Goal: Task Accomplishment & Management: Complete application form

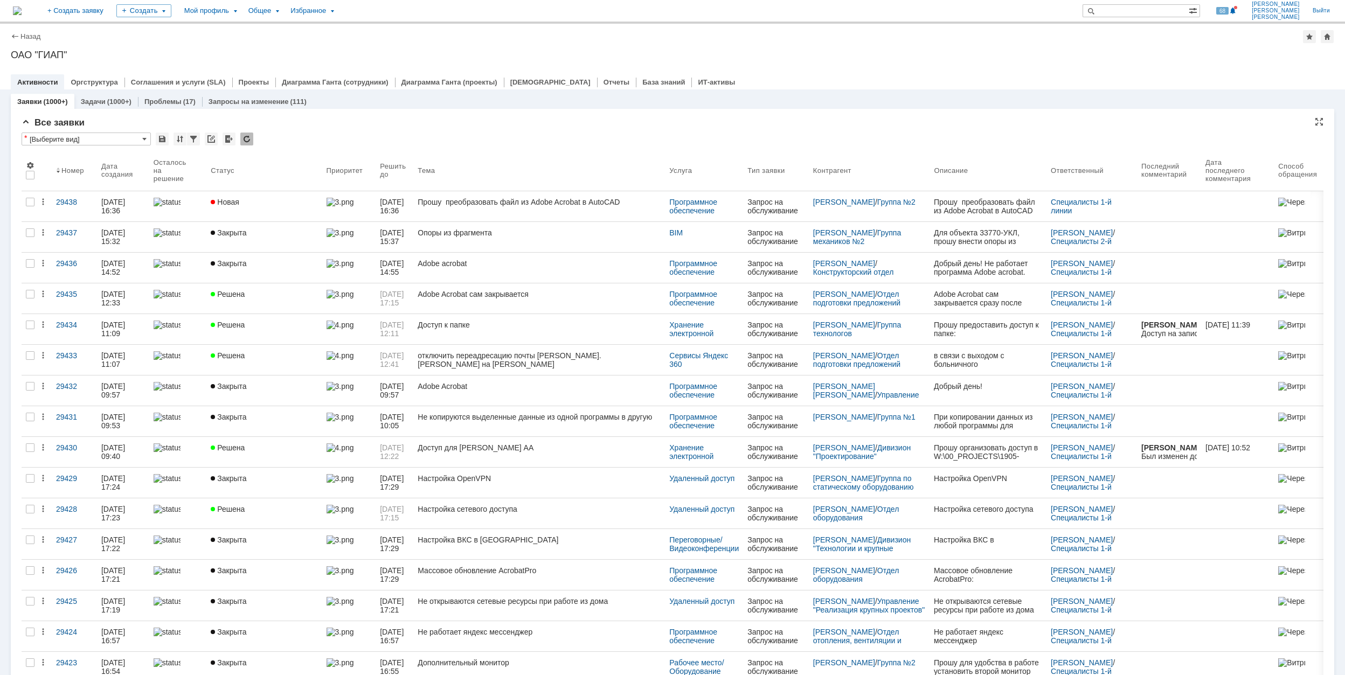
click at [708, 121] on div "Все заявки" at bounding box center [672, 122] width 1301 height 11
click at [541, 105] on div "Заявки (1000+) Задачи (1000+) Проблемы (17) Запросы на изменение (111)" at bounding box center [672, 101] width 1323 height 15
click at [171, 13] on div "Создать" at bounding box center [143, 10] width 55 height 13
click at [200, 64] on link "Заявка" at bounding box center [160, 66] width 82 height 13
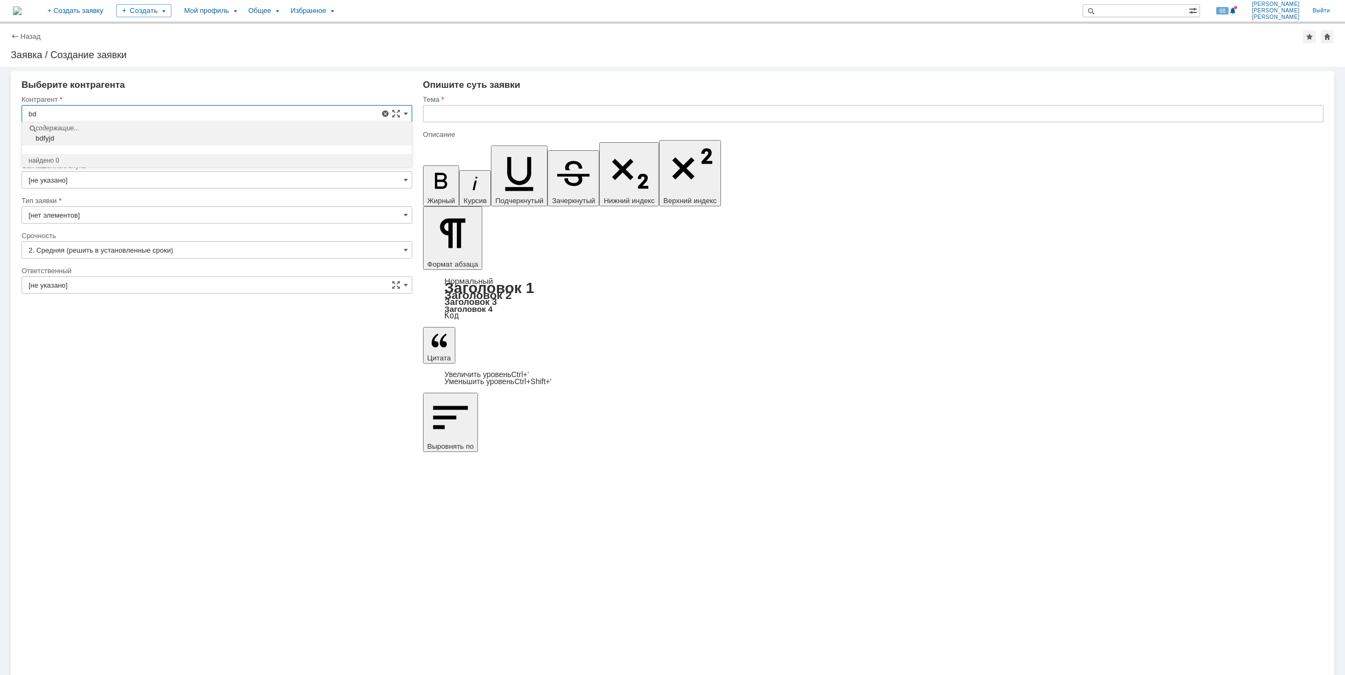
type input "b"
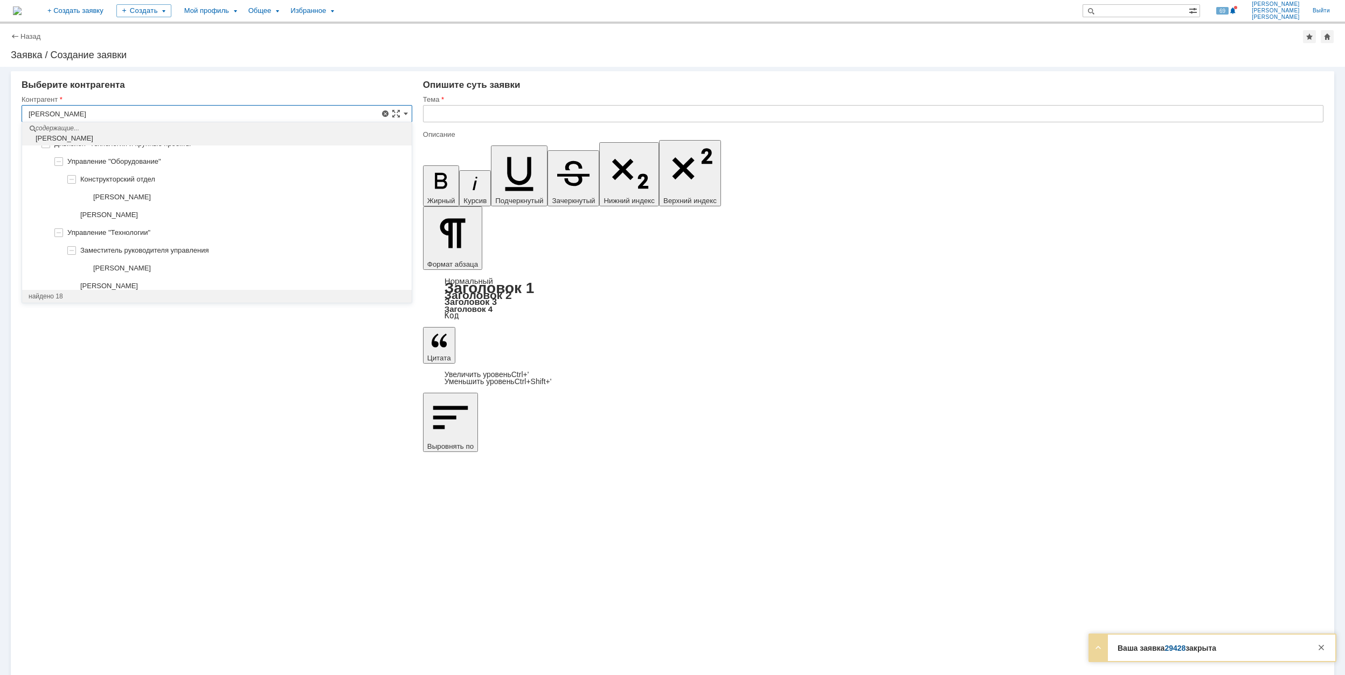
scroll to position [659, 0]
click at [201, 114] on input "[PERSON_NAME]" at bounding box center [217, 113] width 391 height 17
click at [205, 106] on input "[PERSON_NAME]" at bounding box center [217, 113] width 391 height 17
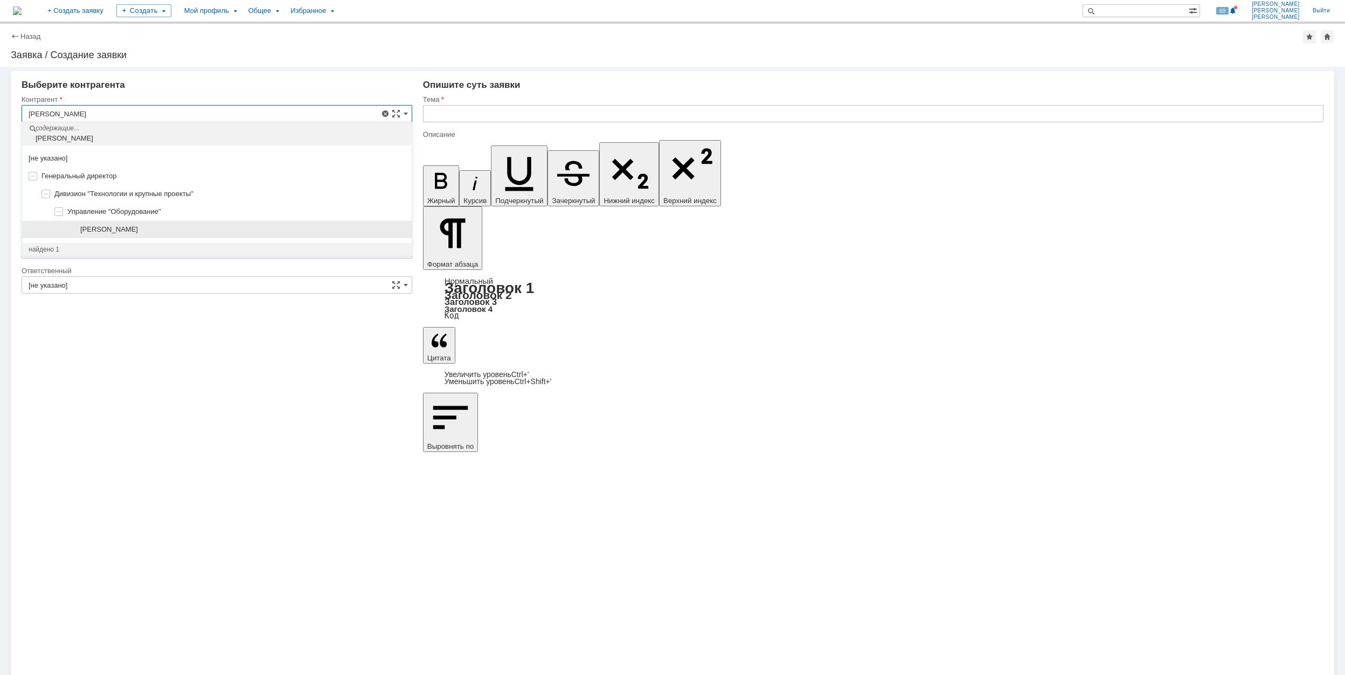
click at [226, 222] on div "[PERSON_NAME]" at bounding box center [216, 230] width 389 height 18
type input "[PERSON_NAME]"
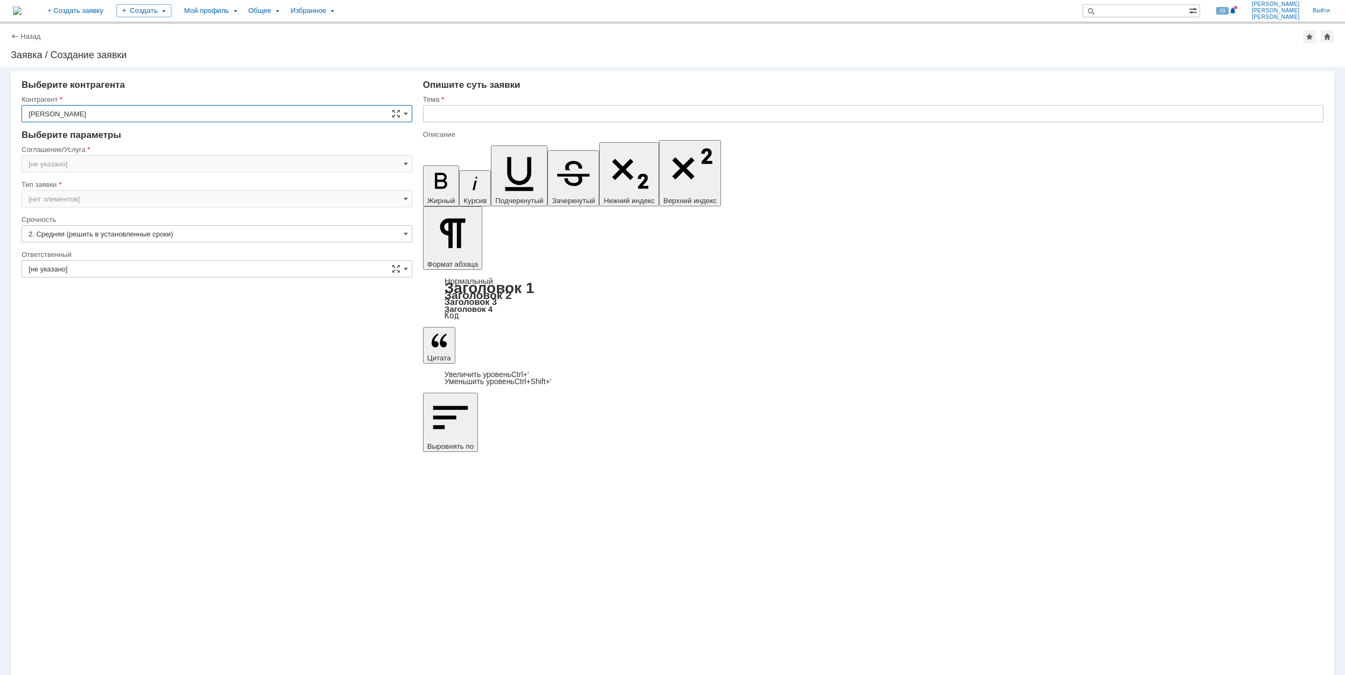
type input "[GEOGRAPHIC_DATA]"
click at [162, 167] on input "[GEOGRAPHIC_DATA]" at bounding box center [217, 163] width 391 height 17
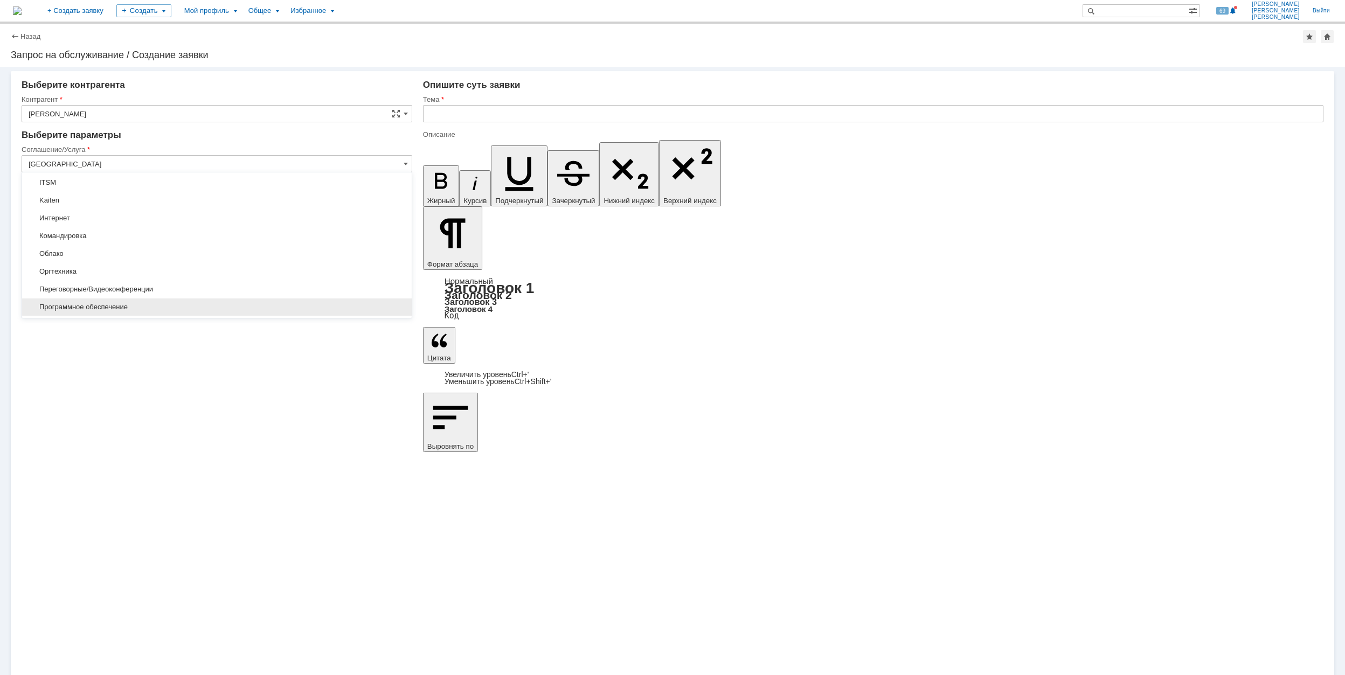
click at [121, 302] on div "Программное обеспечение" at bounding box center [216, 306] width 389 height 17
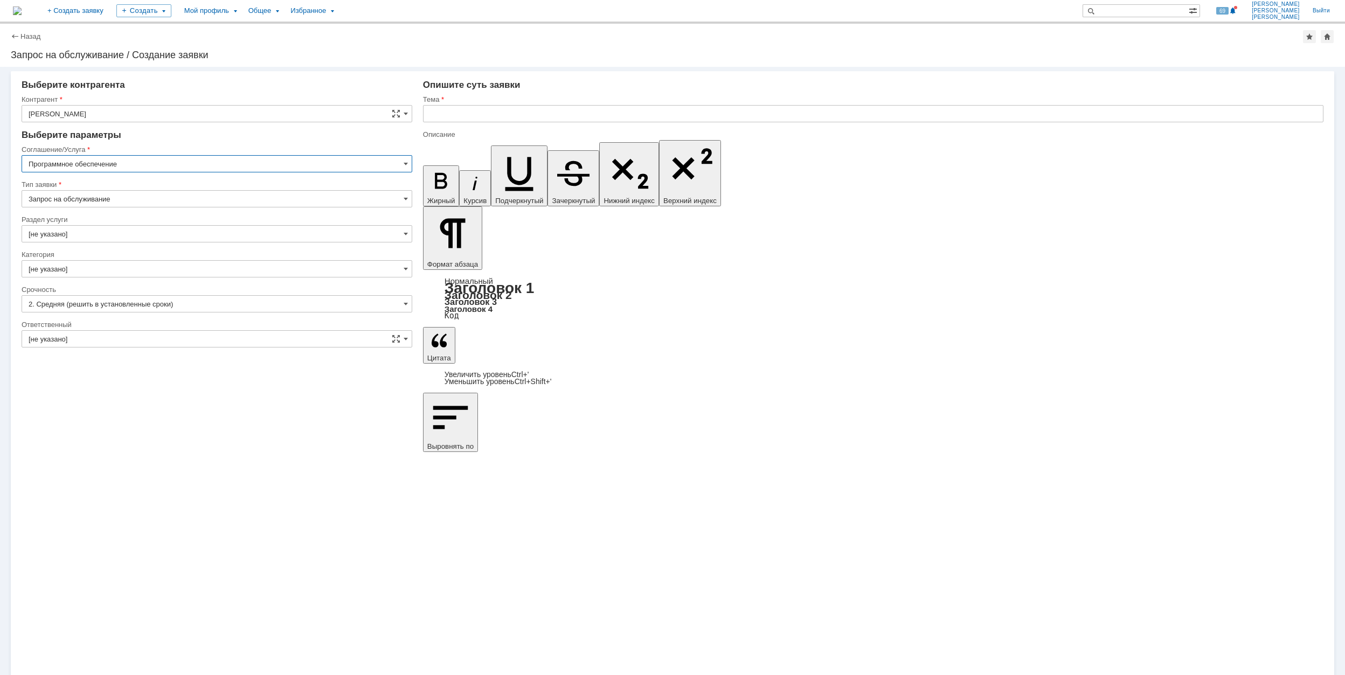
type input "Программное обеспечение"
click at [143, 228] on input "[не указано]" at bounding box center [217, 233] width 391 height 17
click at [147, 324] on span "Офисные программы" at bounding box center [217, 323] width 377 height 9
type input "Офисные программы"
click at [127, 268] on input "[не указано]" at bounding box center [217, 268] width 391 height 17
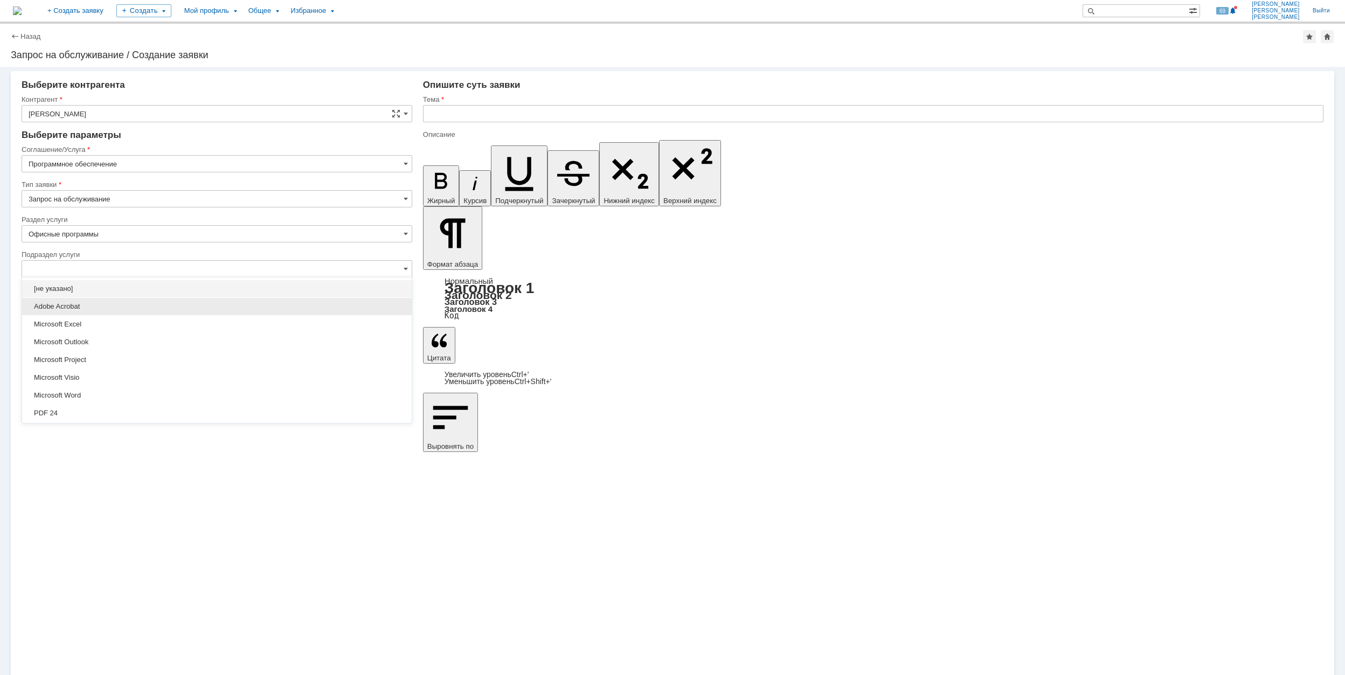
click at [106, 302] on span "Adobe Acrobat" at bounding box center [217, 306] width 377 height 9
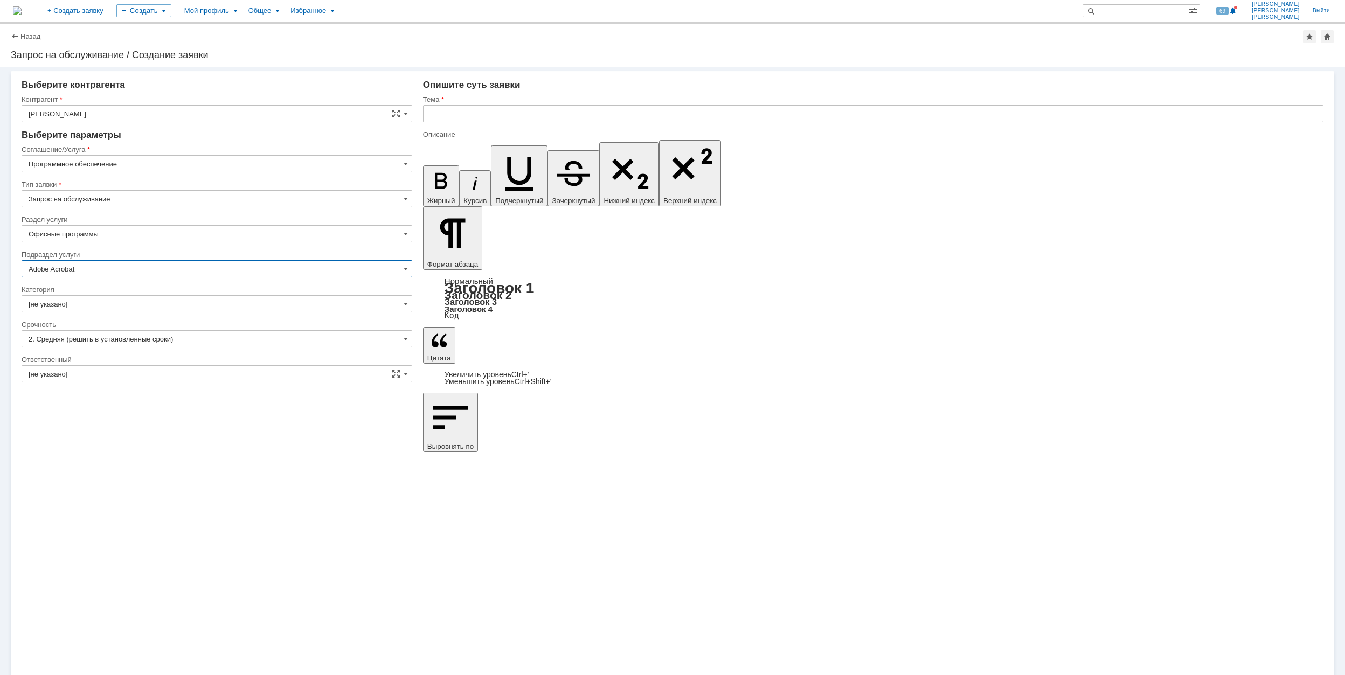
type input "Adobe Acrobat"
click at [106, 295] on input "[не указано]" at bounding box center [217, 303] width 391 height 17
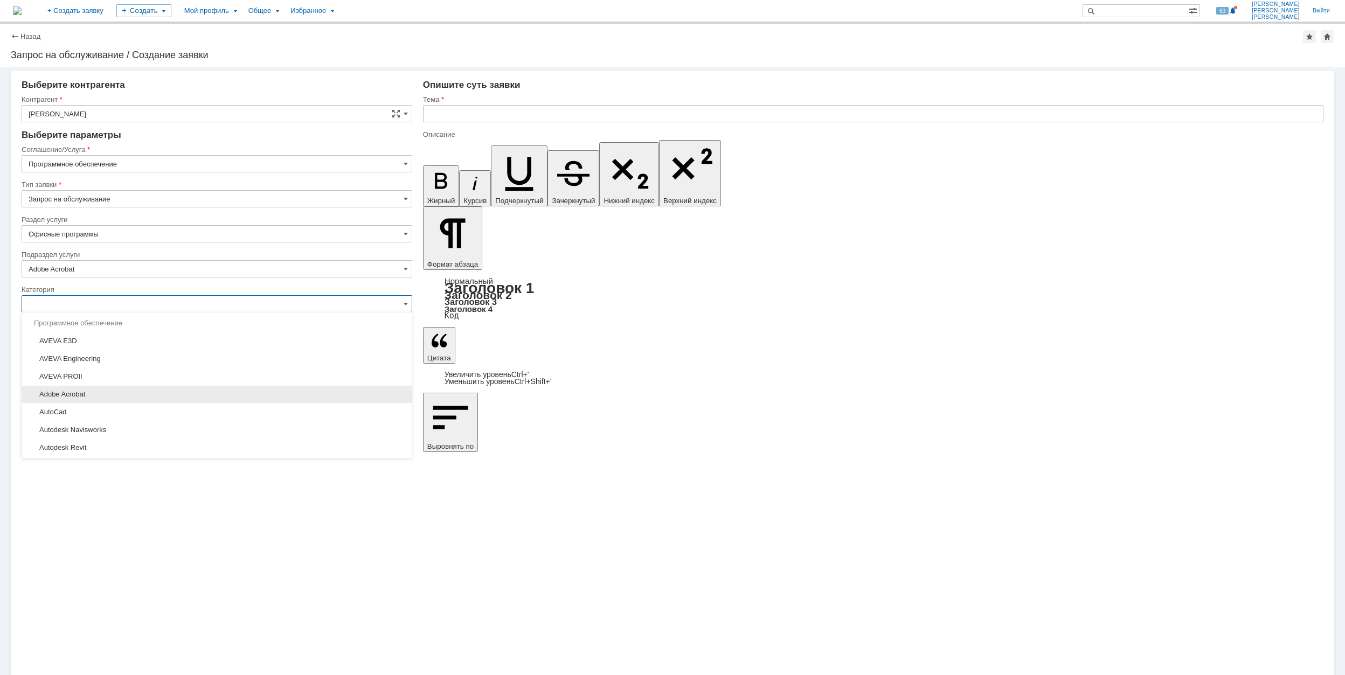
click at [119, 398] on span "Adobe Acrobat" at bounding box center [217, 394] width 377 height 9
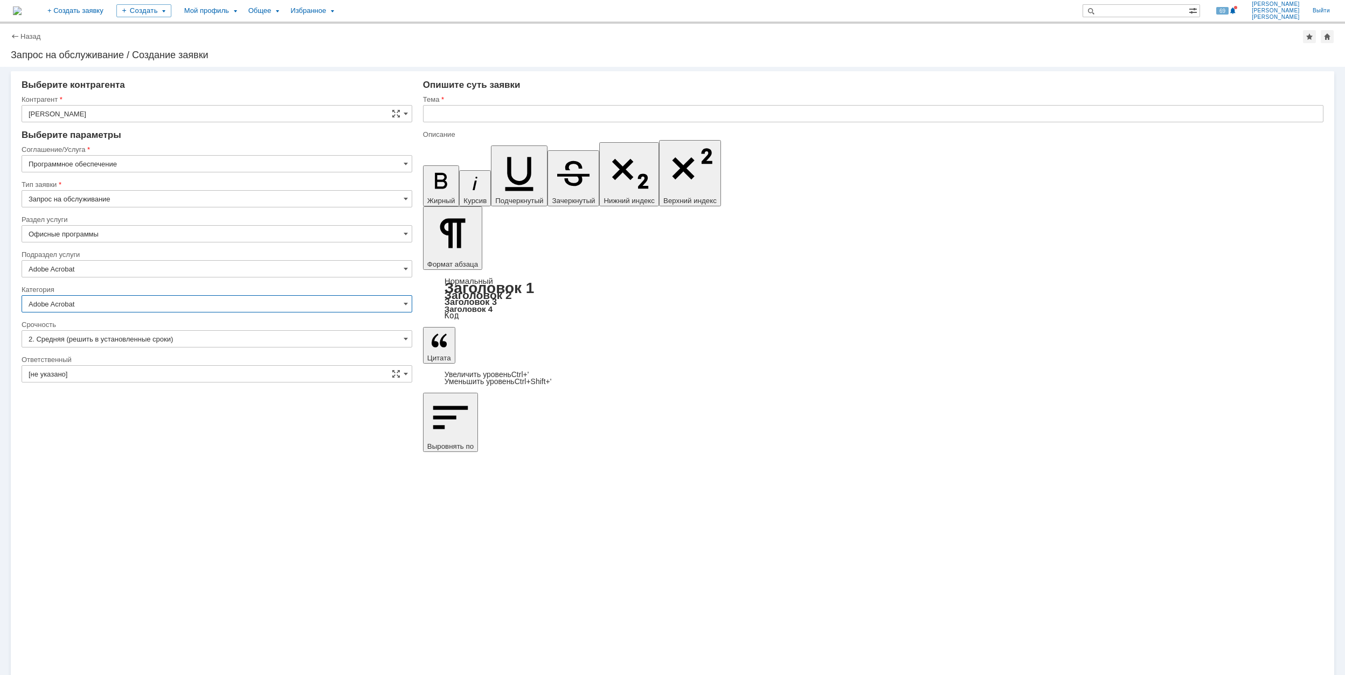
type input "Adobe Acrobat"
click at [113, 375] on input "[не указано]" at bounding box center [217, 373] width 391 height 17
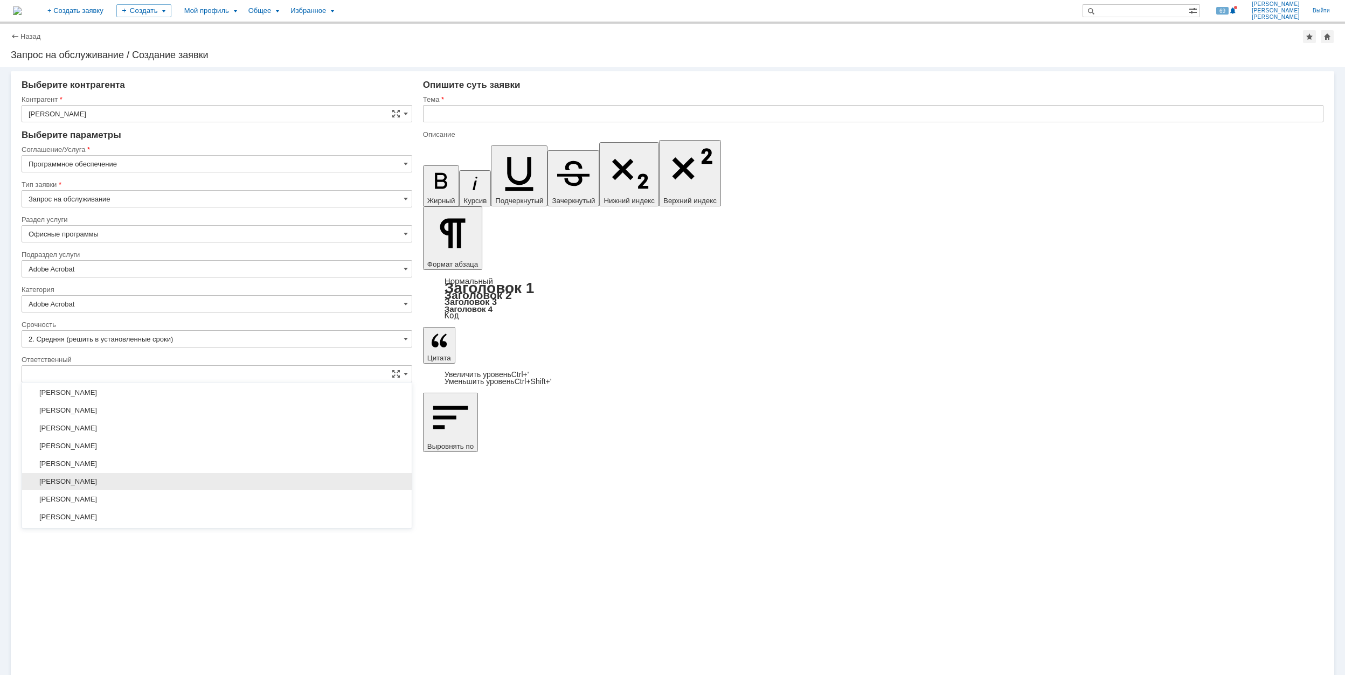
click at [216, 479] on div "[PERSON_NAME]" at bounding box center [216, 481] width 389 height 17
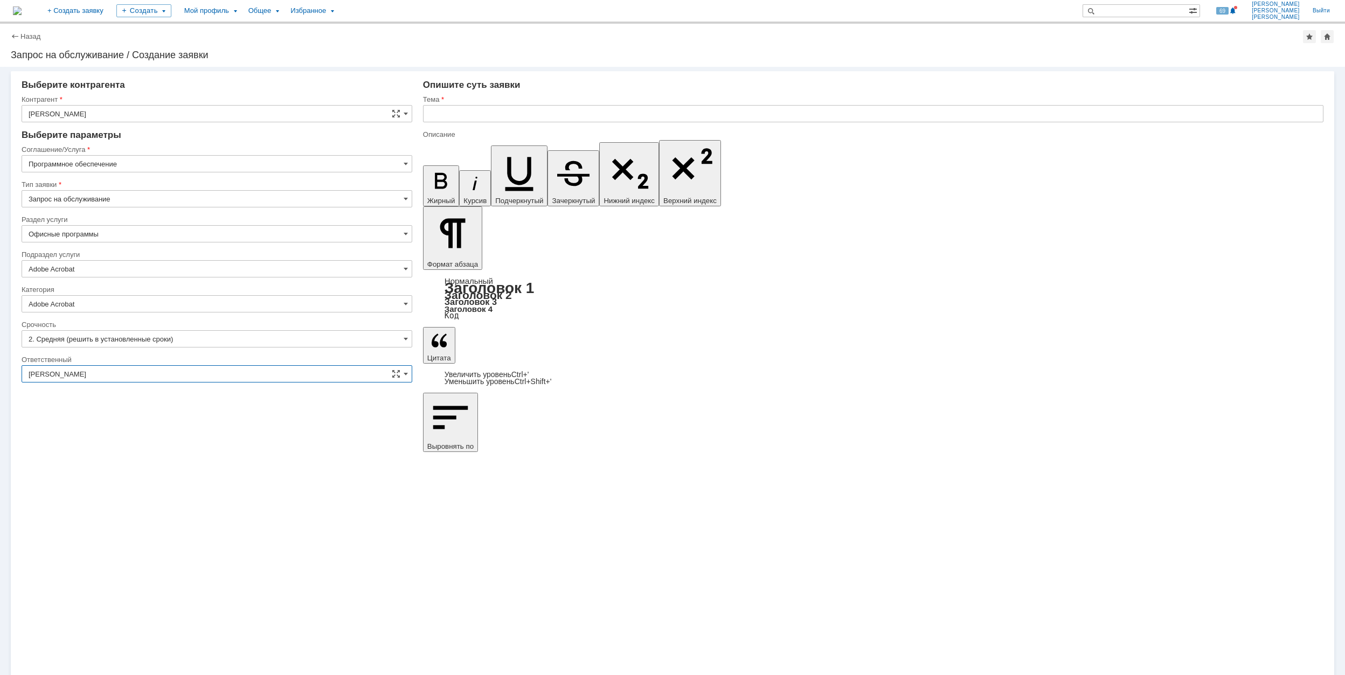
type input "[PERSON_NAME]"
click at [584, 109] on input "text" at bounding box center [873, 113] width 900 height 17
drag, startPoint x: 477, startPoint y: 114, endPoint x: 380, endPoint y: 119, distance: 97.6
click at [504, 113] on input "AcrobatPro" at bounding box center [873, 113] width 900 height 17
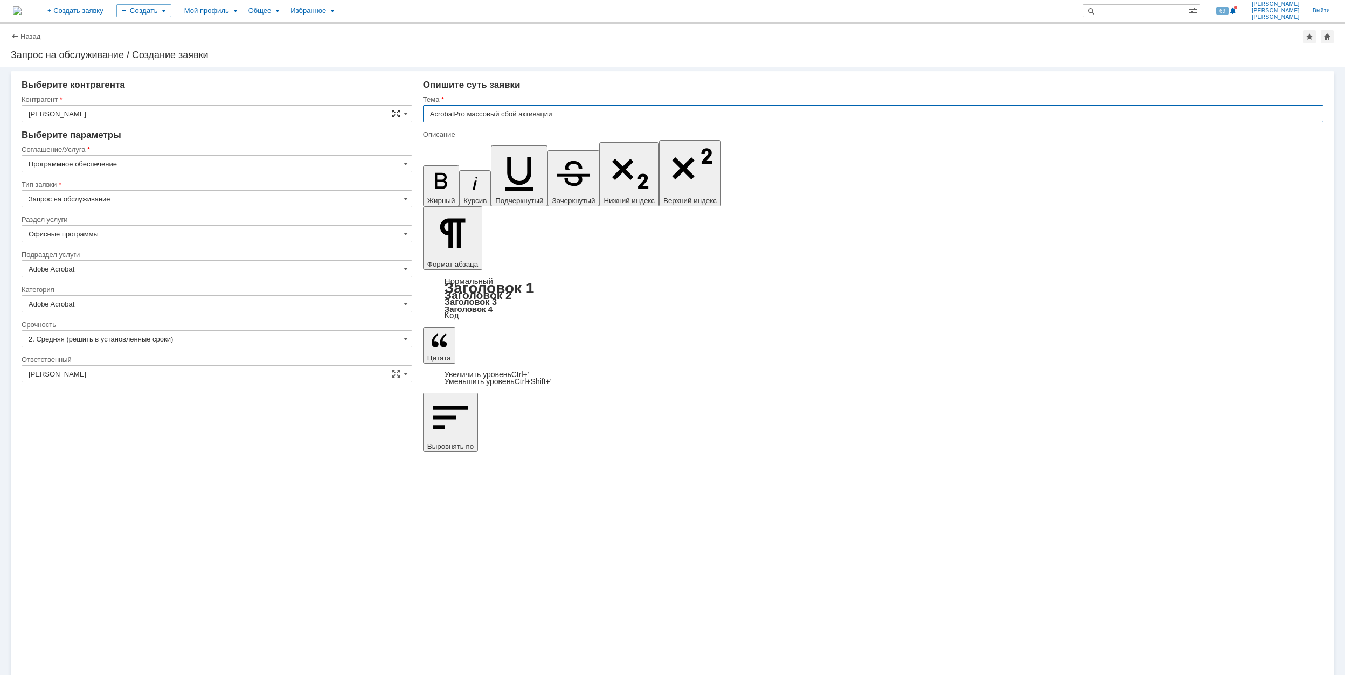
drag, startPoint x: 465, startPoint y: 113, endPoint x: 394, endPoint y: 115, distance: 71.1
type input "AcrobatPro массовый сбой активации"
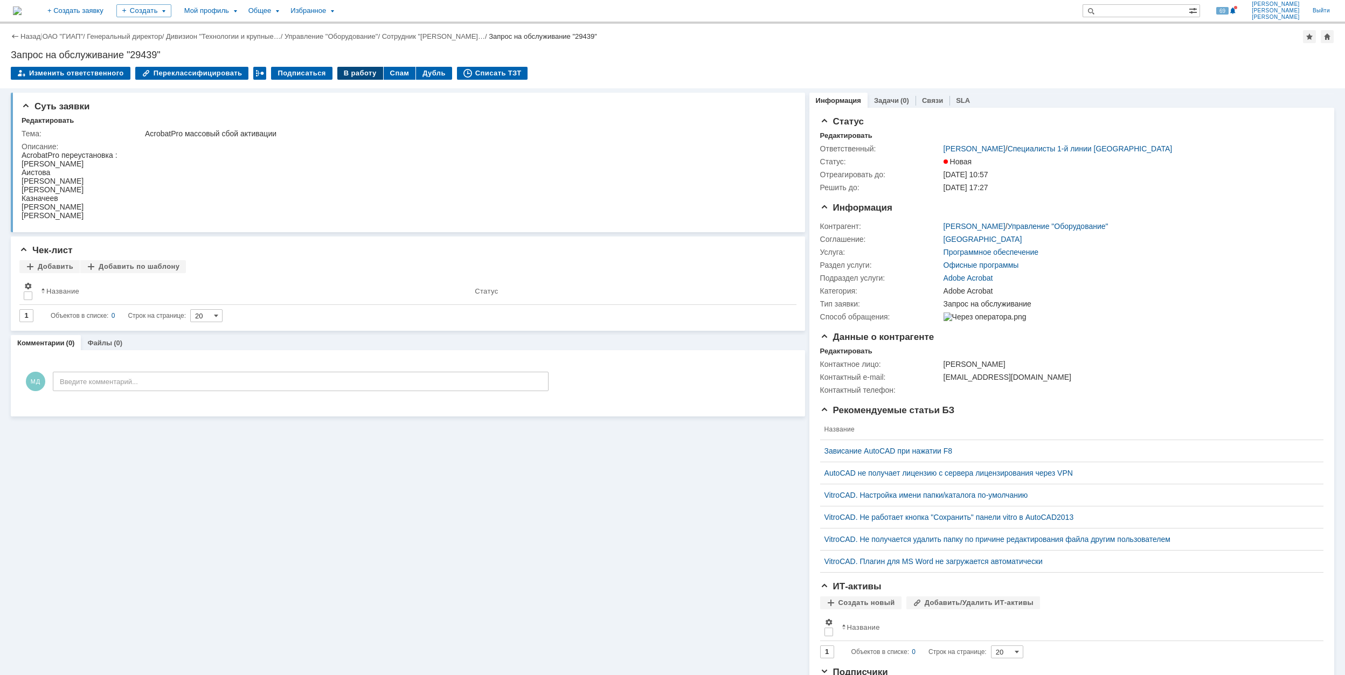
click at [354, 76] on div "В работу" at bounding box center [360, 73] width 46 height 13
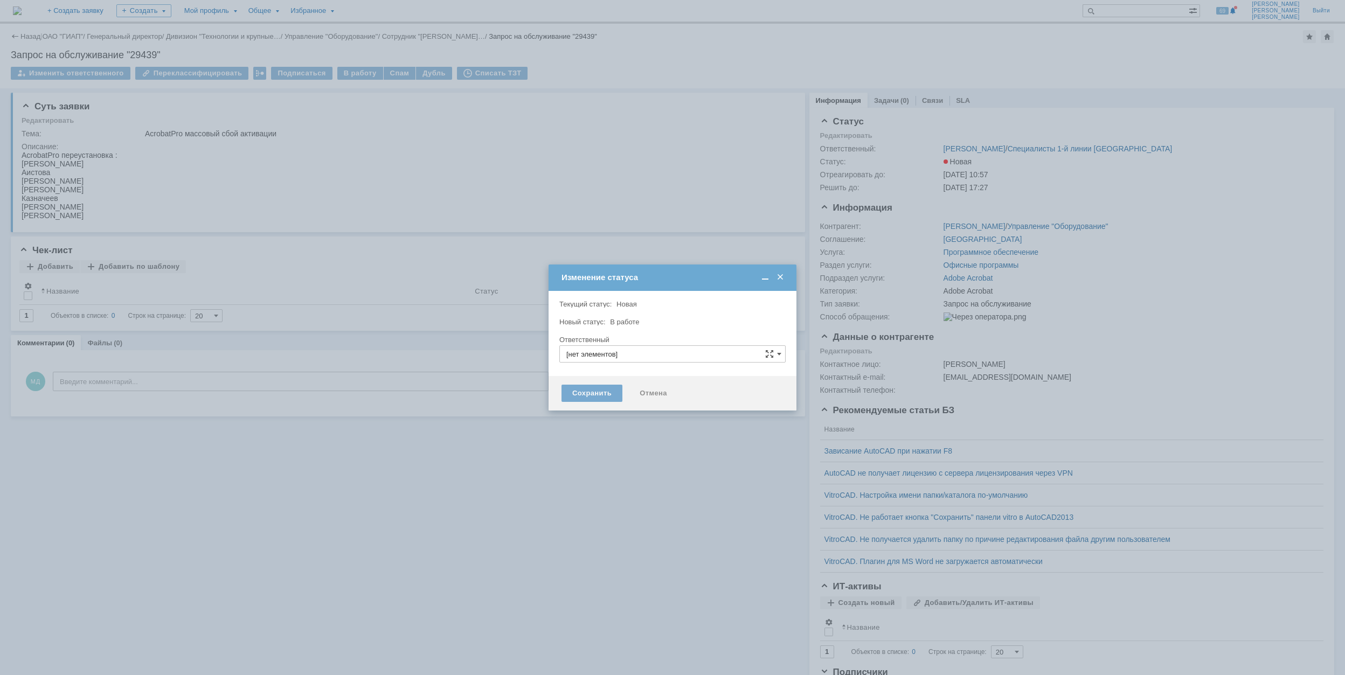
type input "[PERSON_NAME]"
type input "Adobe Acrobat"
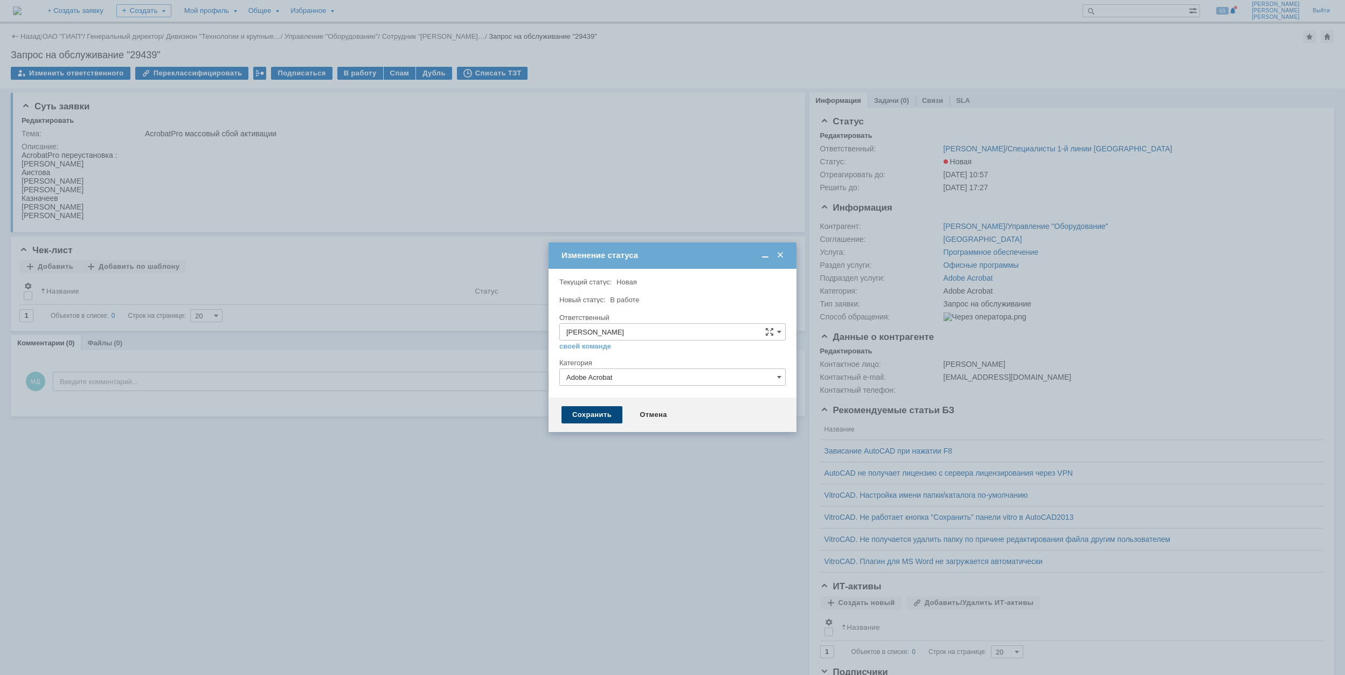
click at [593, 420] on div "Сохранить" at bounding box center [591, 414] width 61 height 17
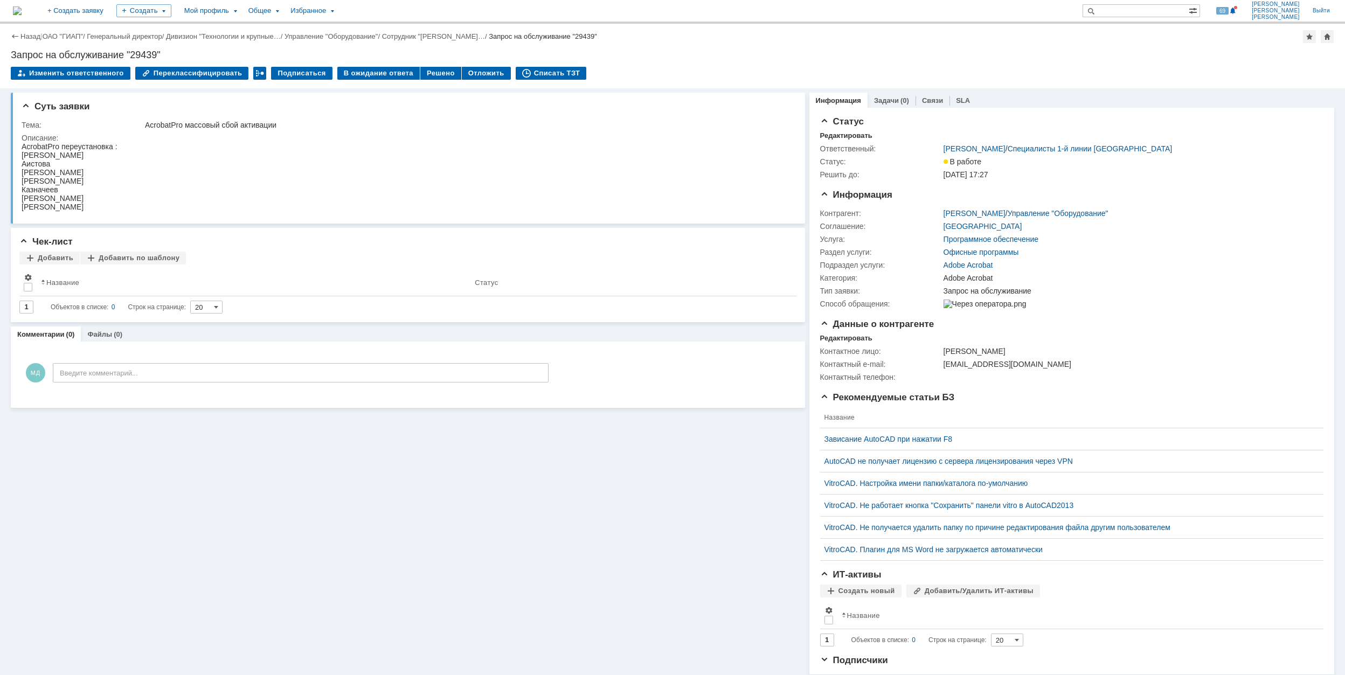
click at [425, 80] on td "Решено" at bounding box center [440, 74] width 41 height 14
click at [424, 75] on div "Решено" at bounding box center [440, 73] width 41 height 13
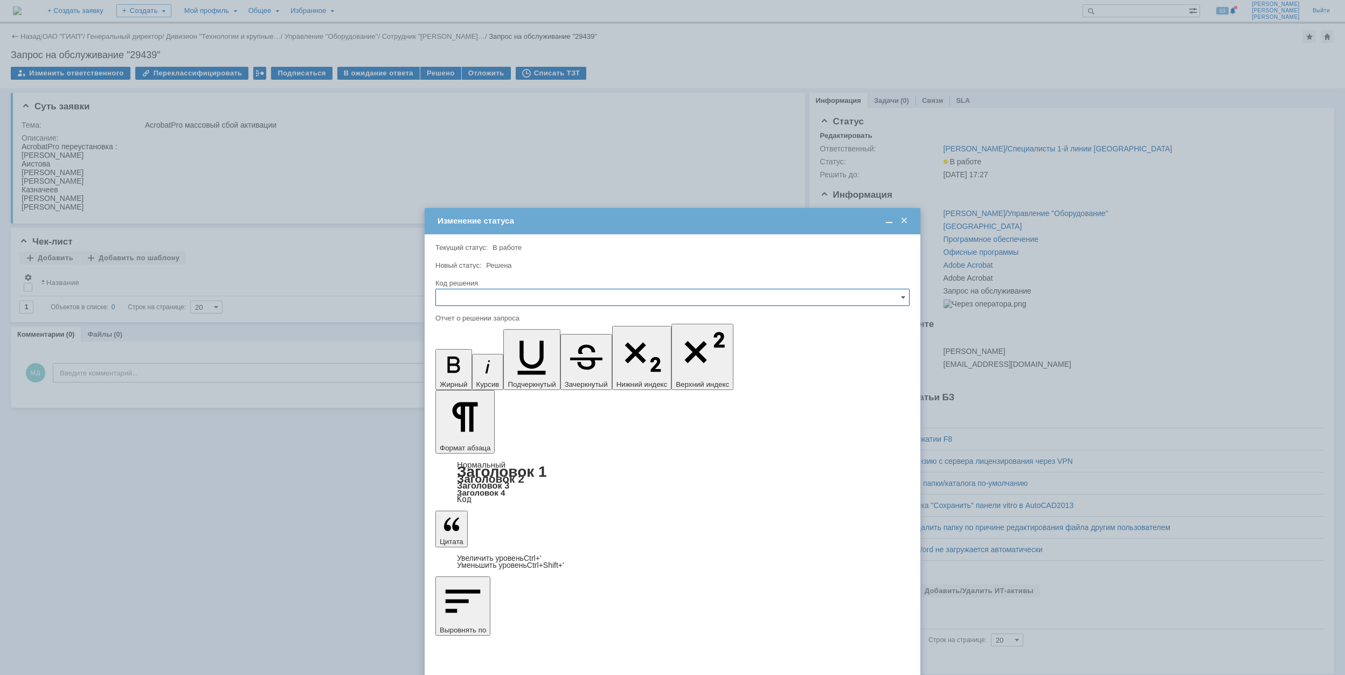
click at [540, 290] on input "text" at bounding box center [672, 297] width 474 height 17
drag, startPoint x: 513, startPoint y: 371, endPoint x: 62, endPoint y: 51, distance: 552.9
click at [513, 371] on span "Решено" at bounding box center [672, 370] width 460 height 9
type input "Решено"
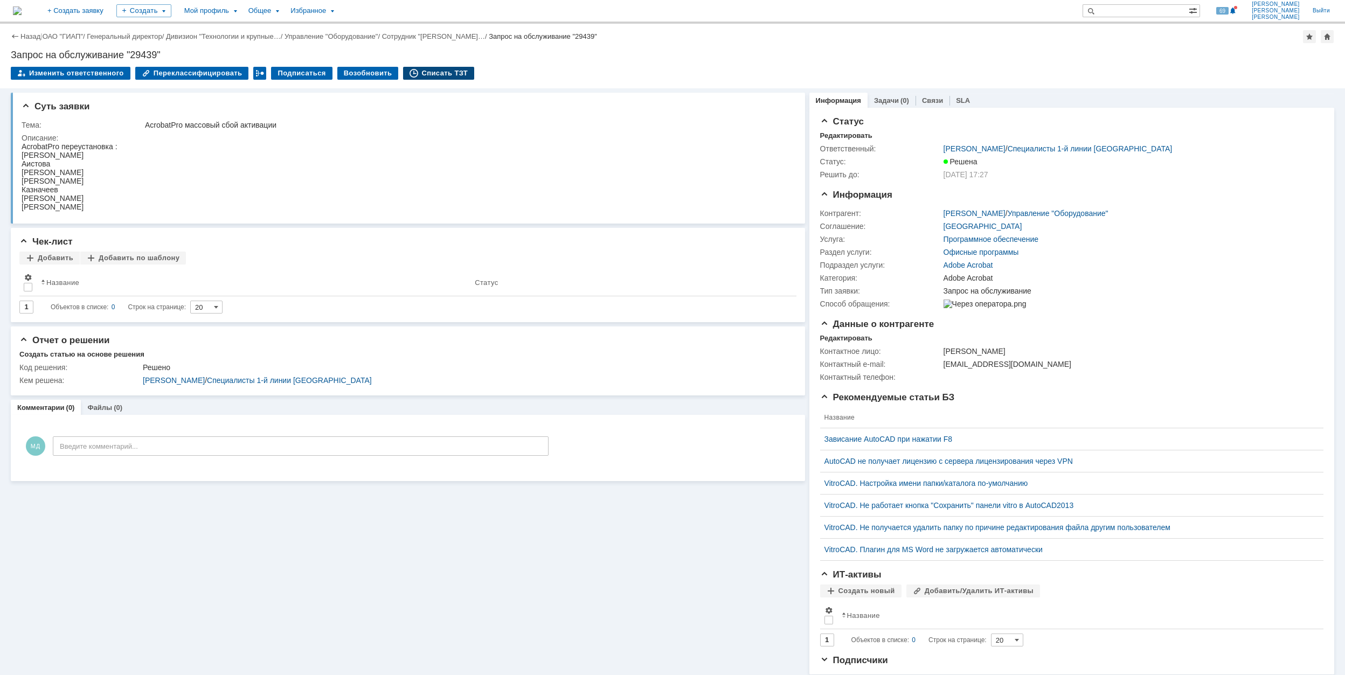
click at [432, 70] on div "Списать ТЗТ" at bounding box center [438, 73] width 71 height 13
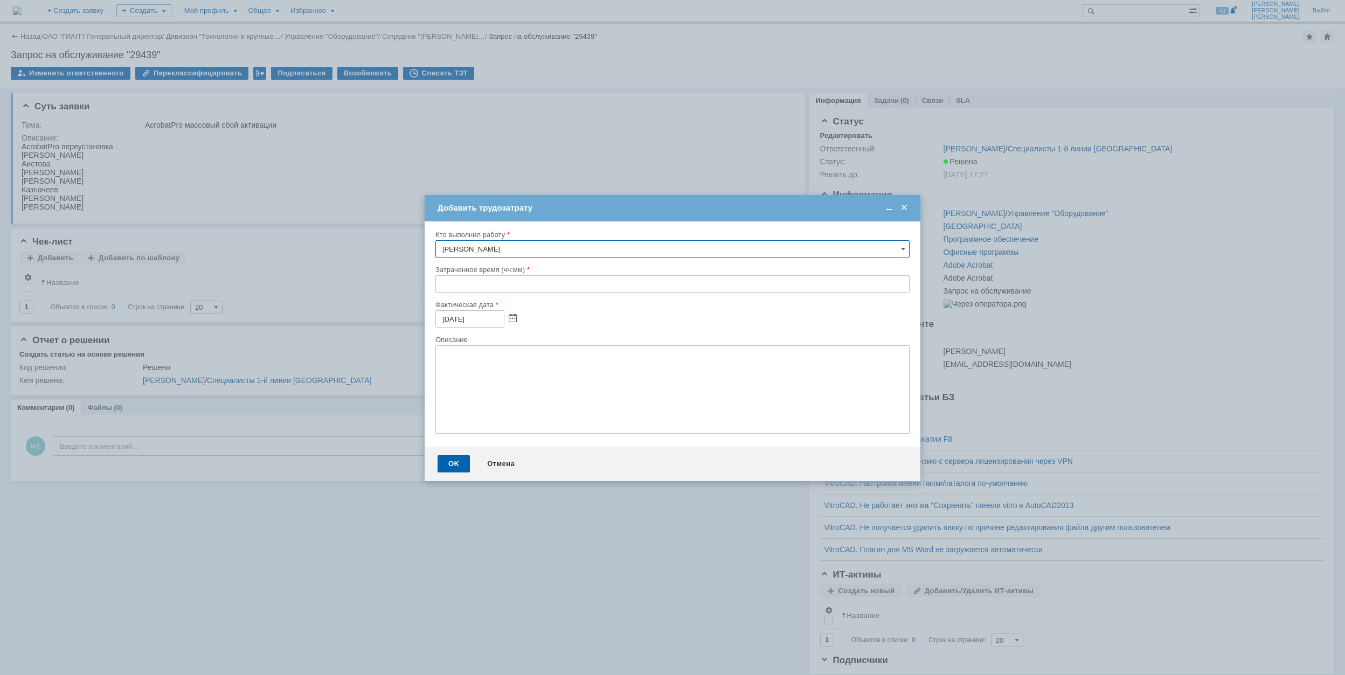
click at [434, 285] on div "Кто выполнил работу [PERSON_NAME] время (чч:мм) Фактическая дата [DATE] Описание" at bounding box center [672, 333] width 496 height 225
click at [440, 284] on input "text" at bounding box center [672, 283] width 474 height 17
type input "02:00"
click at [458, 462] on div "OK" at bounding box center [453, 463] width 32 height 17
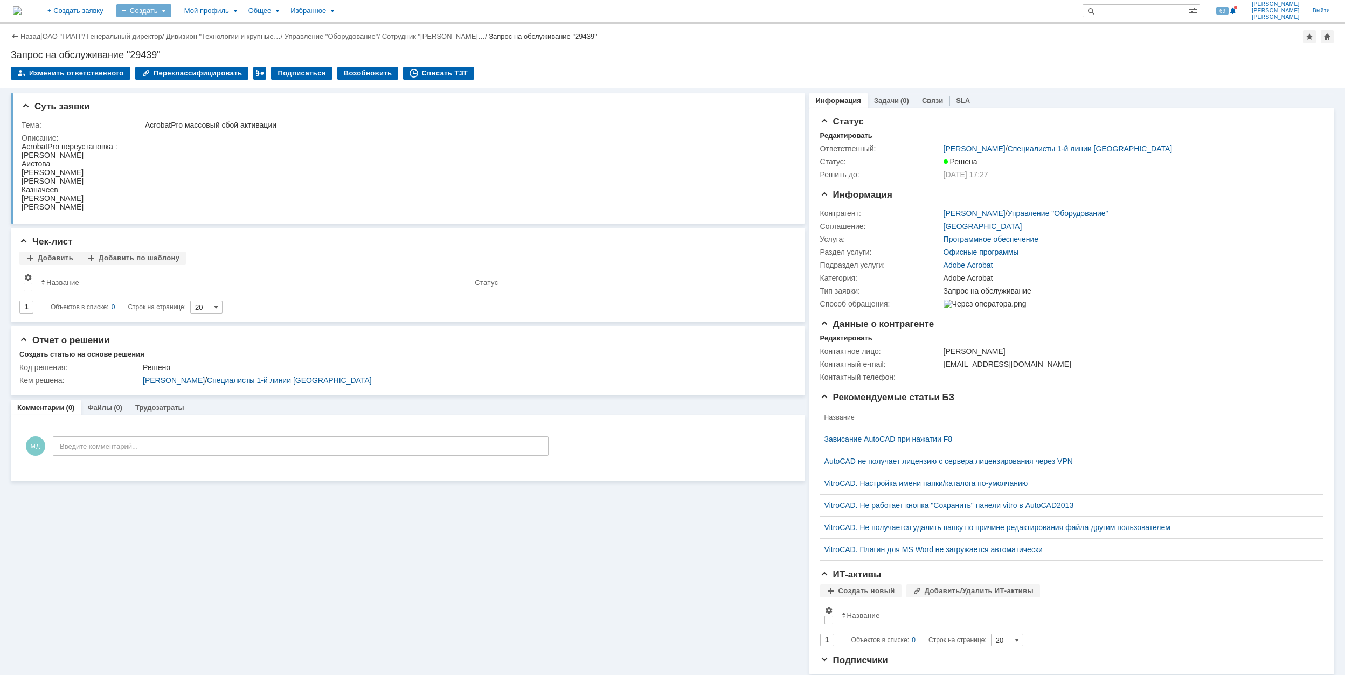
click at [171, 10] on div "Создать" at bounding box center [143, 10] width 55 height 13
click at [203, 74] on div "Заявка" at bounding box center [159, 66] width 86 height 17
click at [171, 13] on div "Создать" at bounding box center [143, 10] width 55 height 13
click at [200, 65] on link "Заявка" at bounding box center [160, 66] width 82 height 13
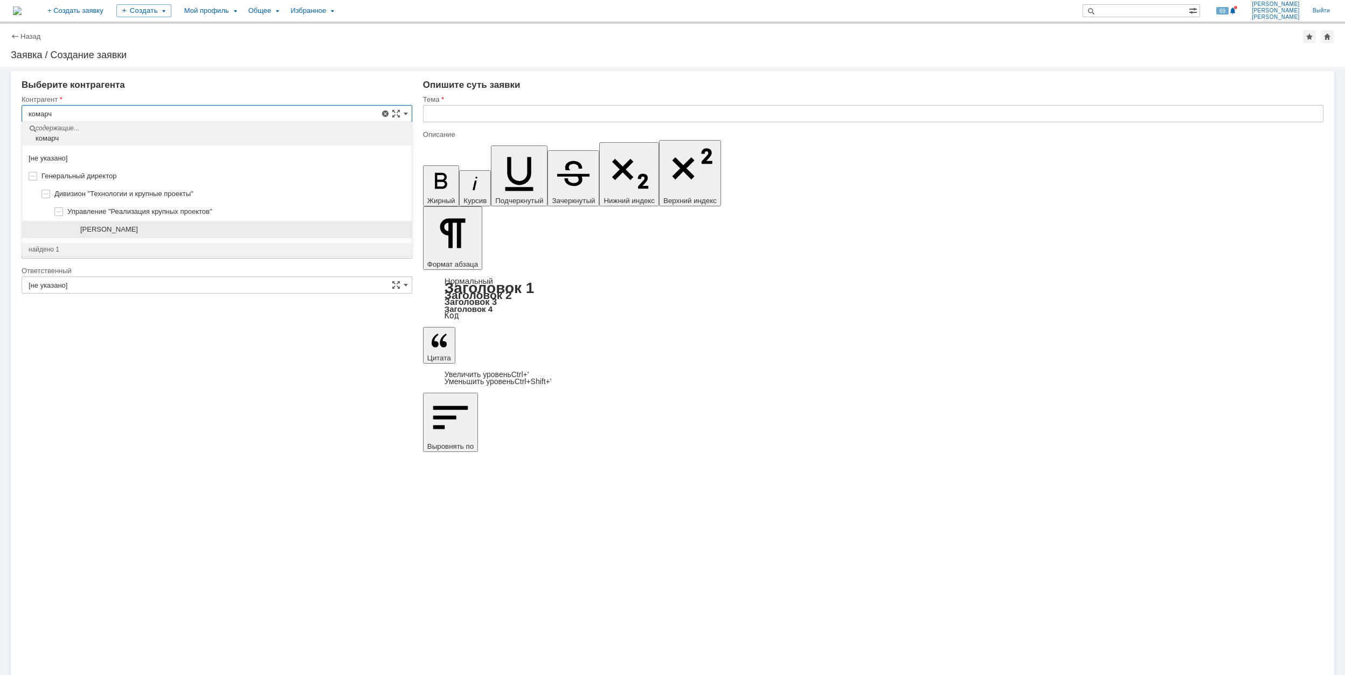
click at [138, 229] on span "[PERSON_NAME]" at bounding box center [109, 229] width 58 height 8
type input "[PERSON_NAME]"
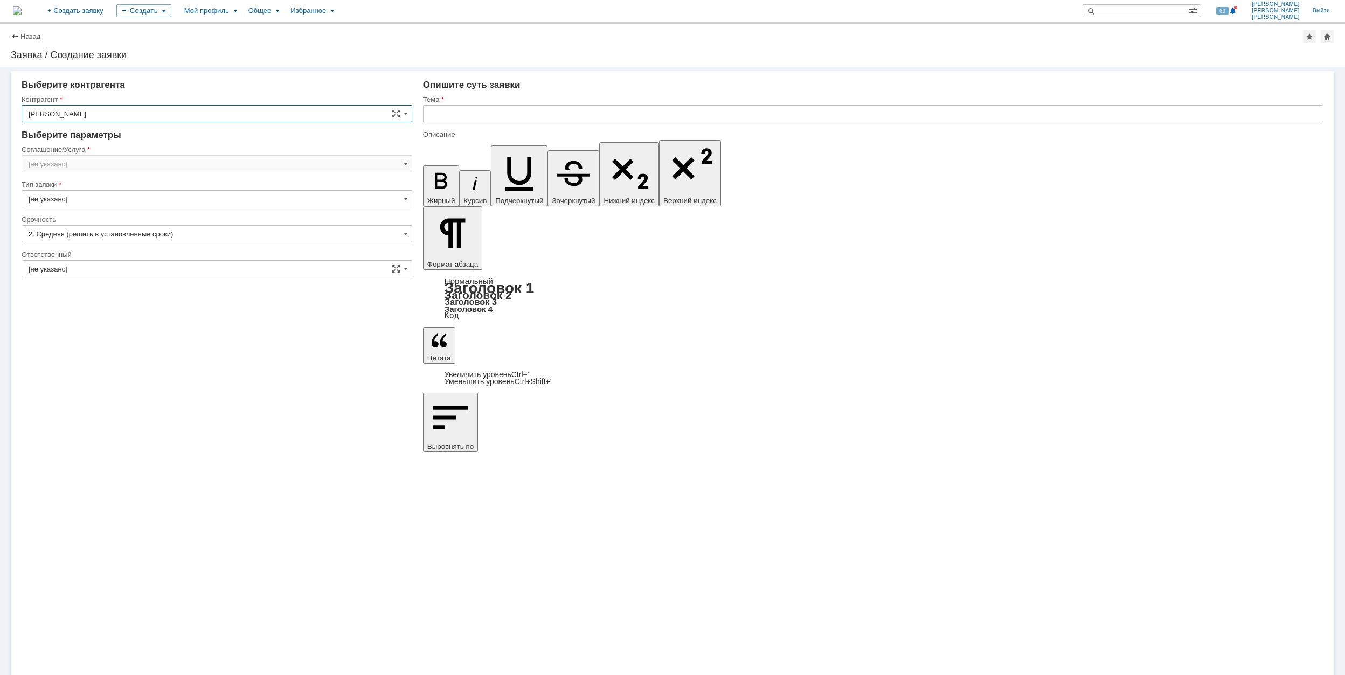
type input "[GEOGRAPHIC_DATA]"
click at [168, 166] on input "[GEOGRAPHIC_DATA]" at bounding box center [217, 163] width 391 height 17
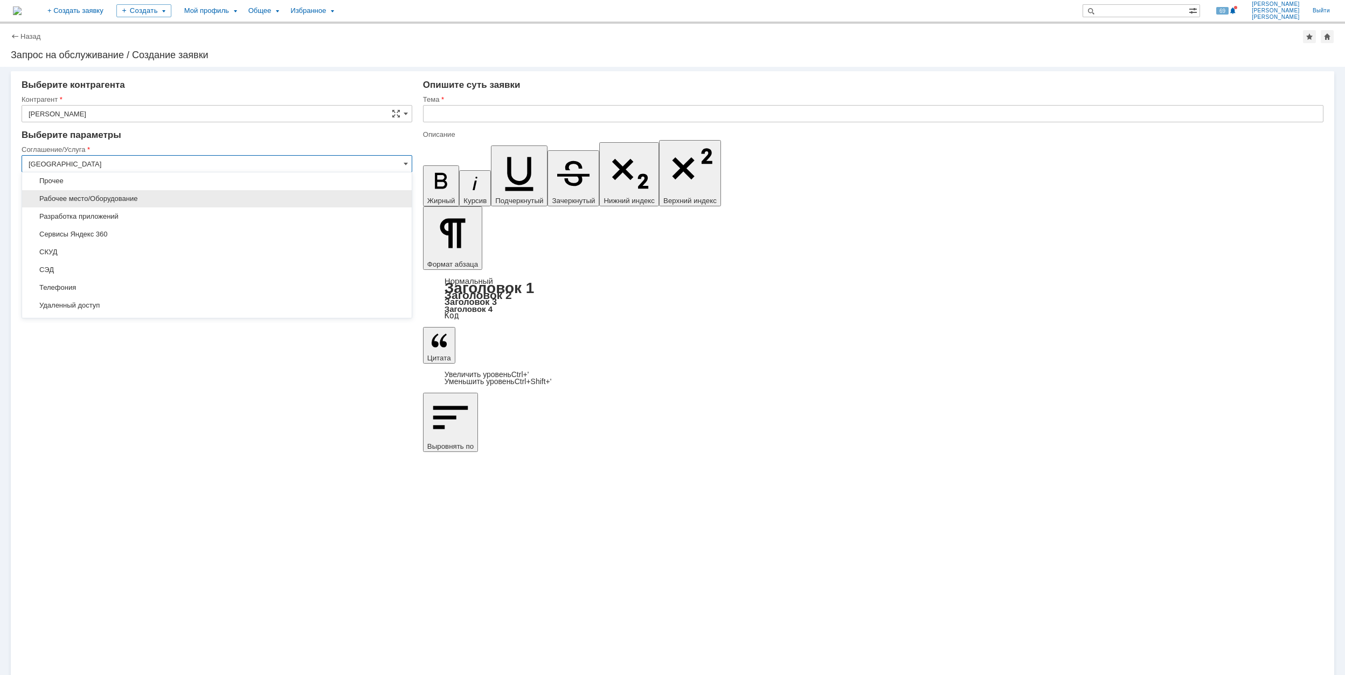
click at [165, 203] on span "Рабочее место/Оборудование" at bounding box center [217, 198] width 377 height 9
type input "Рабочее место/Оборудование"
click at [109, 233] on input "[не указано]" at bounding box center [217, 233] width 391 height 17
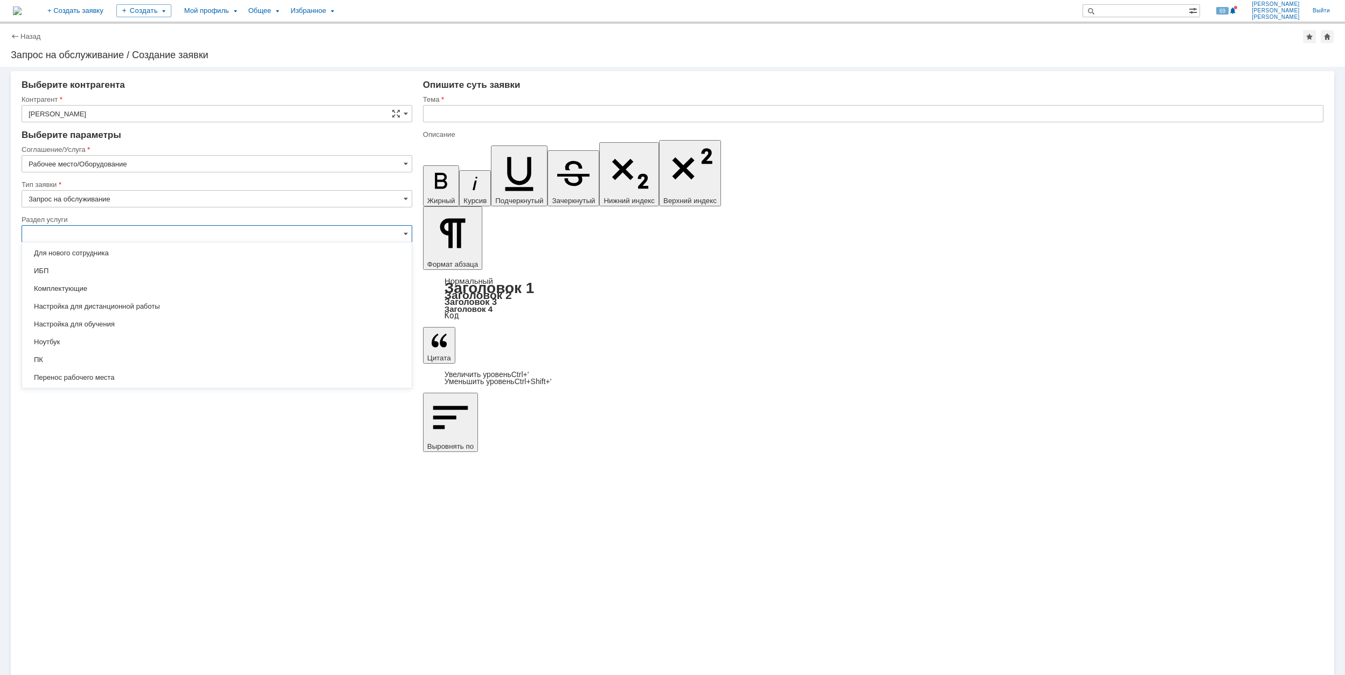
scroll to position [105, 0]
drag, startPoint x: 198, startPoint y: 266, endPoint x: 203, endPoint y: 256, distance: 10.8
click at [203, 256] on div "[не указано] USB модем Wi-Fi роутер Вход в систему Для нового сотрудника ИБП Ко…" at bounding box center [216, 257] width 389 height 231
click at [204, 255] on span "Комплектующие" at bounding box center [217, 257] width 377 height 9
type input "Комплектующие"
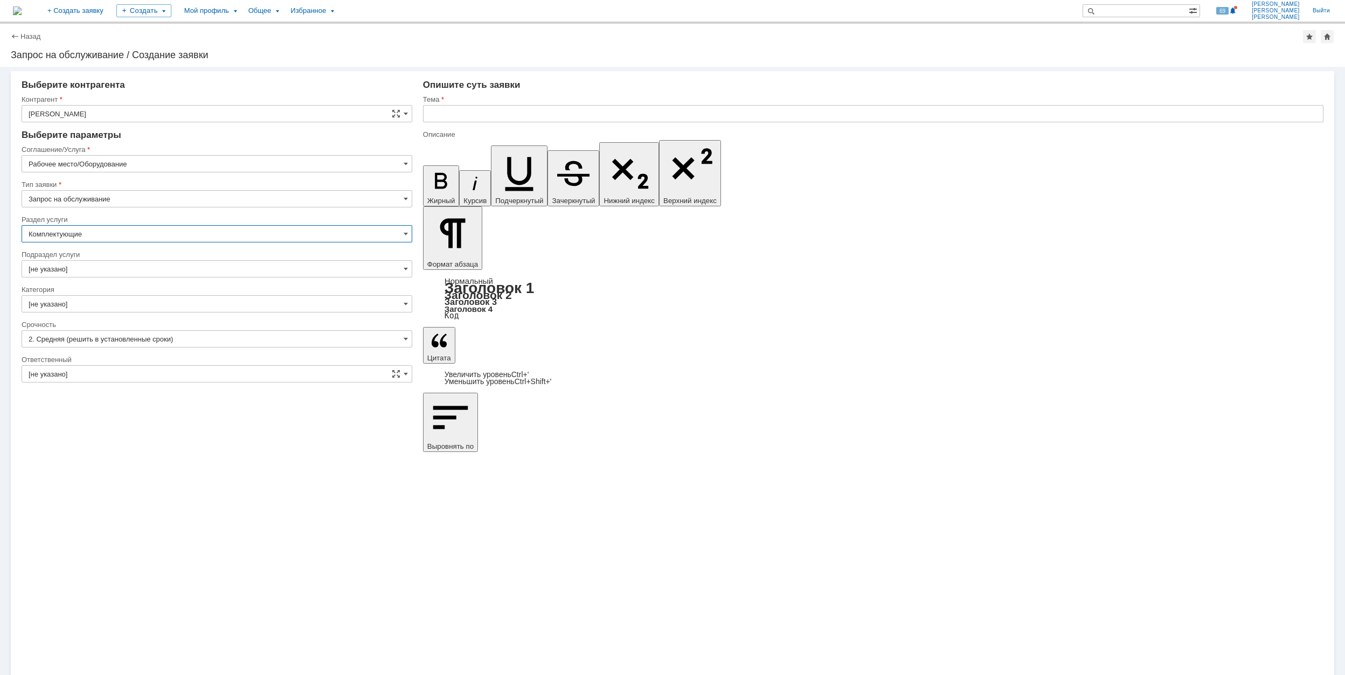
click at [178, 274] on input "[не указано]" at bounding box center [217, 268] width 391 height 17
click at [218, 385] on div "Гарнитура" at bounding box center [216, 377] width 389 height 17
type input "Гарнитура"
click at [154, 298] on input "[не указано]" at bounding box center [217, 303] width 391 height 17
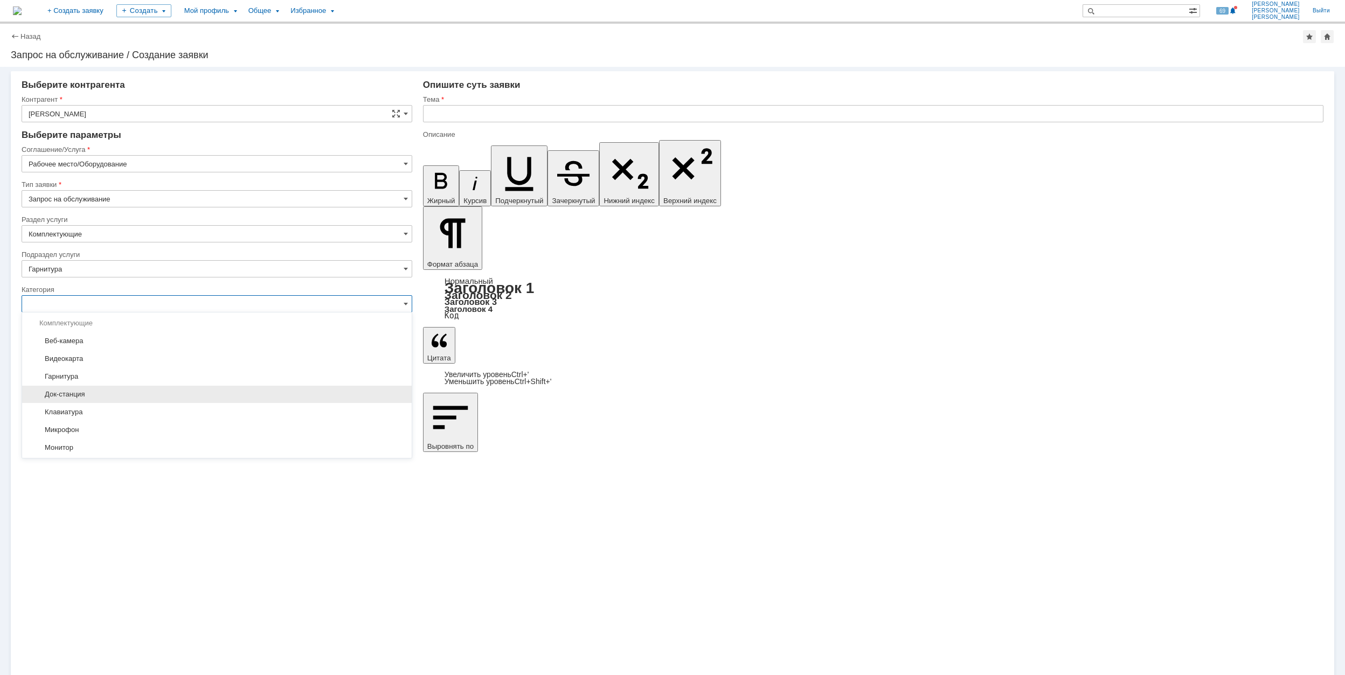
scroll to position [143, 0]
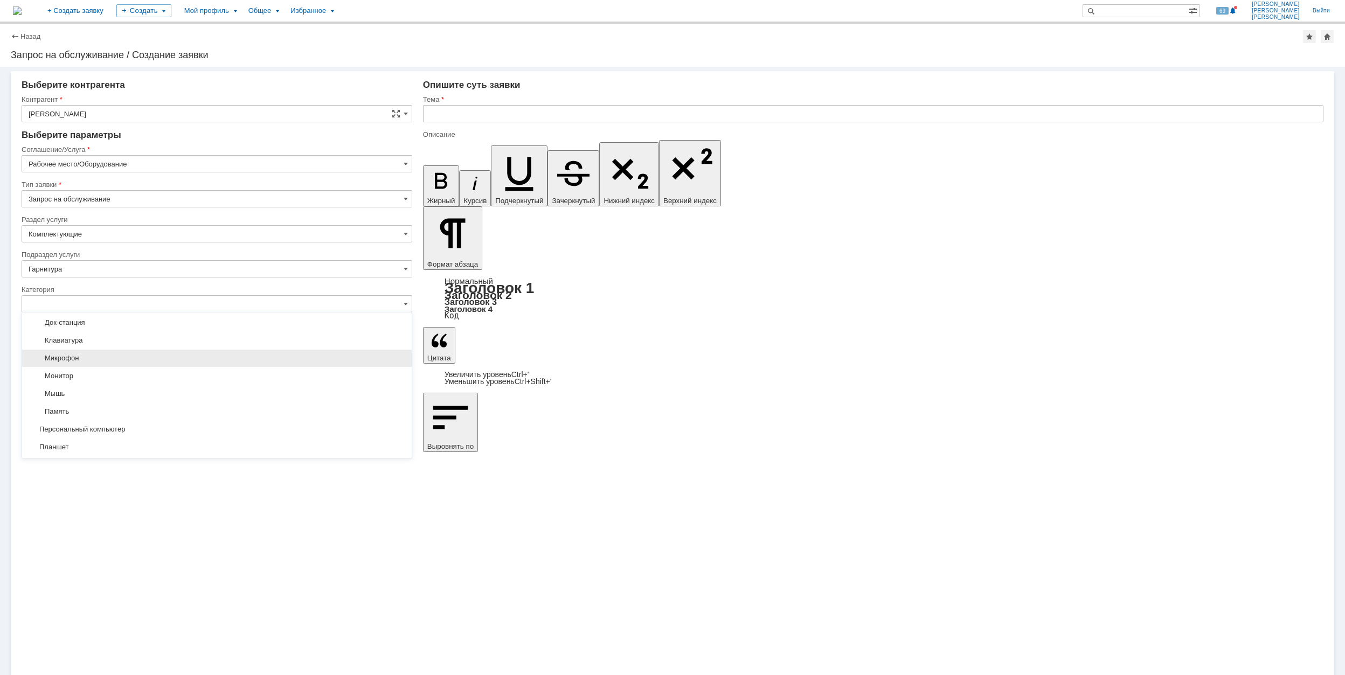
click at [238, 352] on div "Микрофон" at bounding box center [216, 358] width 389 height 17
type input "Микрофон"
click at [143, 375] on input "[не указано]" at bounding box center [217, 373] width 391 height 17
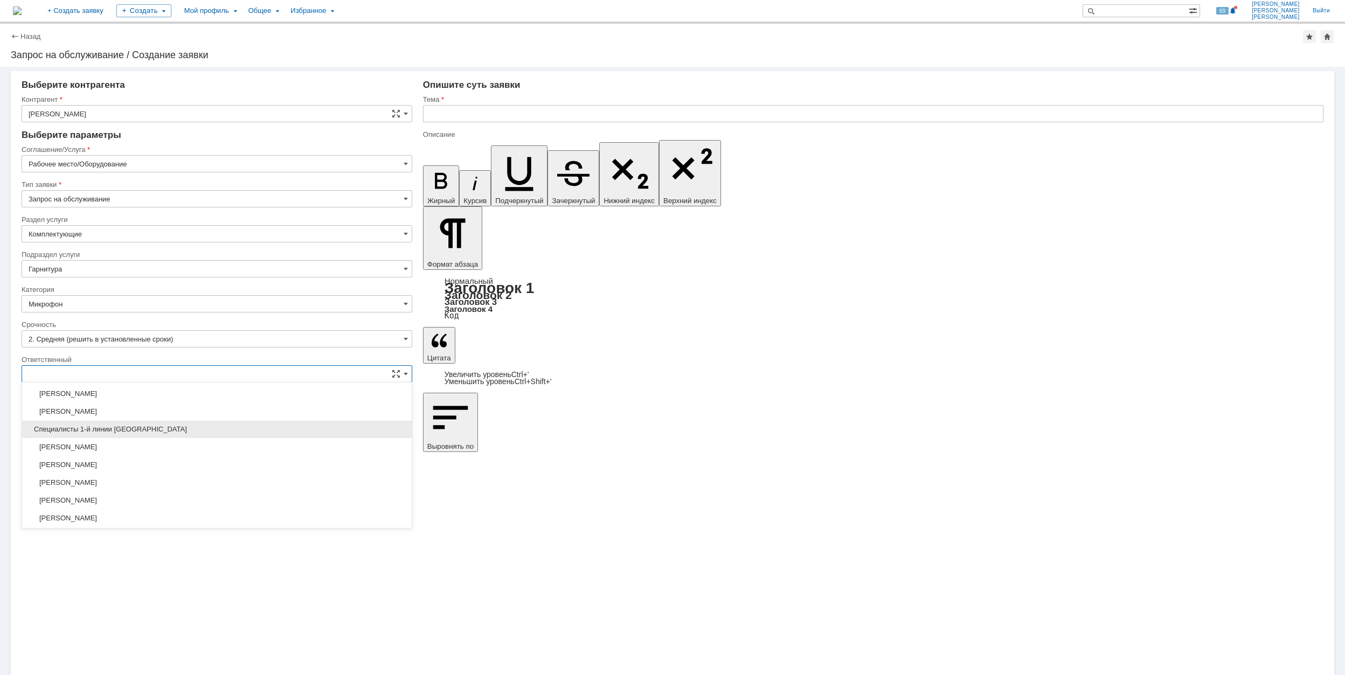
scroll to position [392, 0]
click at [227, 485] on span "[PERSON_NAME]" at bounding box center [217, 481] width 377 height 9
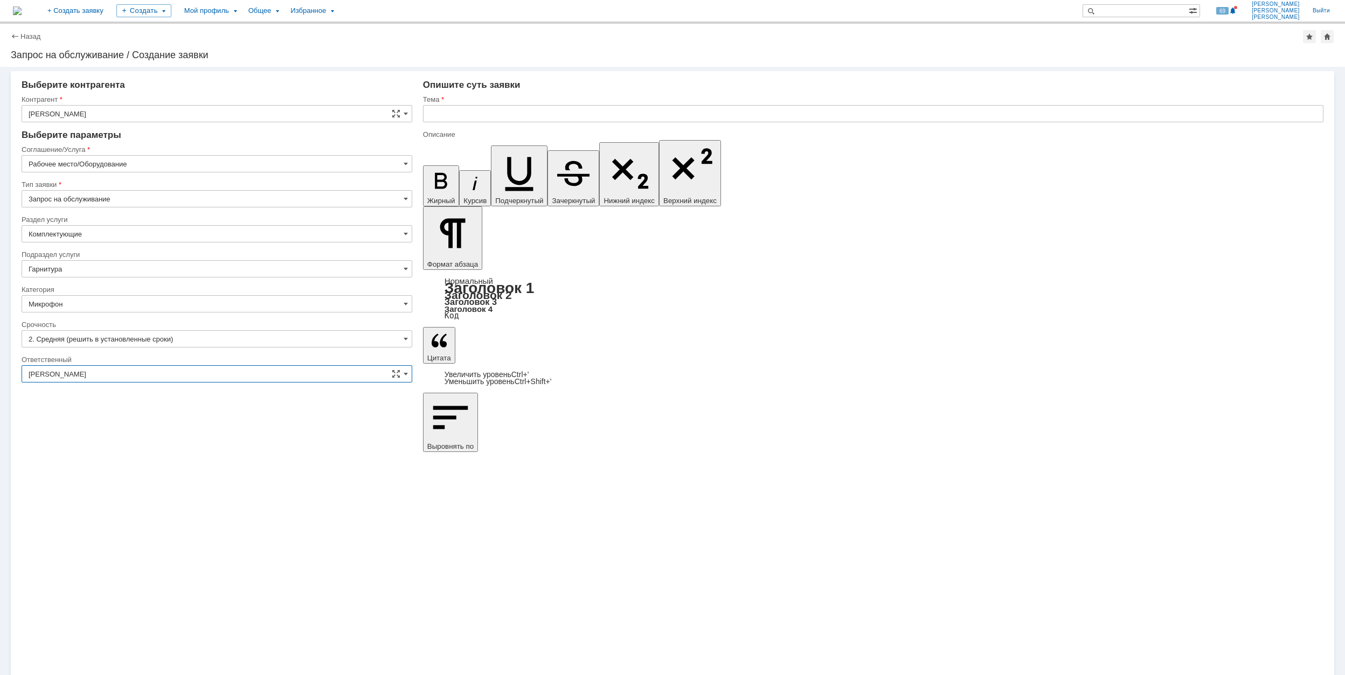
type input "[PERSON_NAME]"
click at [630, 109] on input "text" at bounding box center [873, 113] width 900 height 17
type input "Настройка микрофона"
click at [532, 106] on div "Тема Настройка микрофона" at bounding box center [873, 112] width 900 height 35
click at [531, 108] on input "Настройка микрофона" at bounding box center [873, 113] width 900 height 17
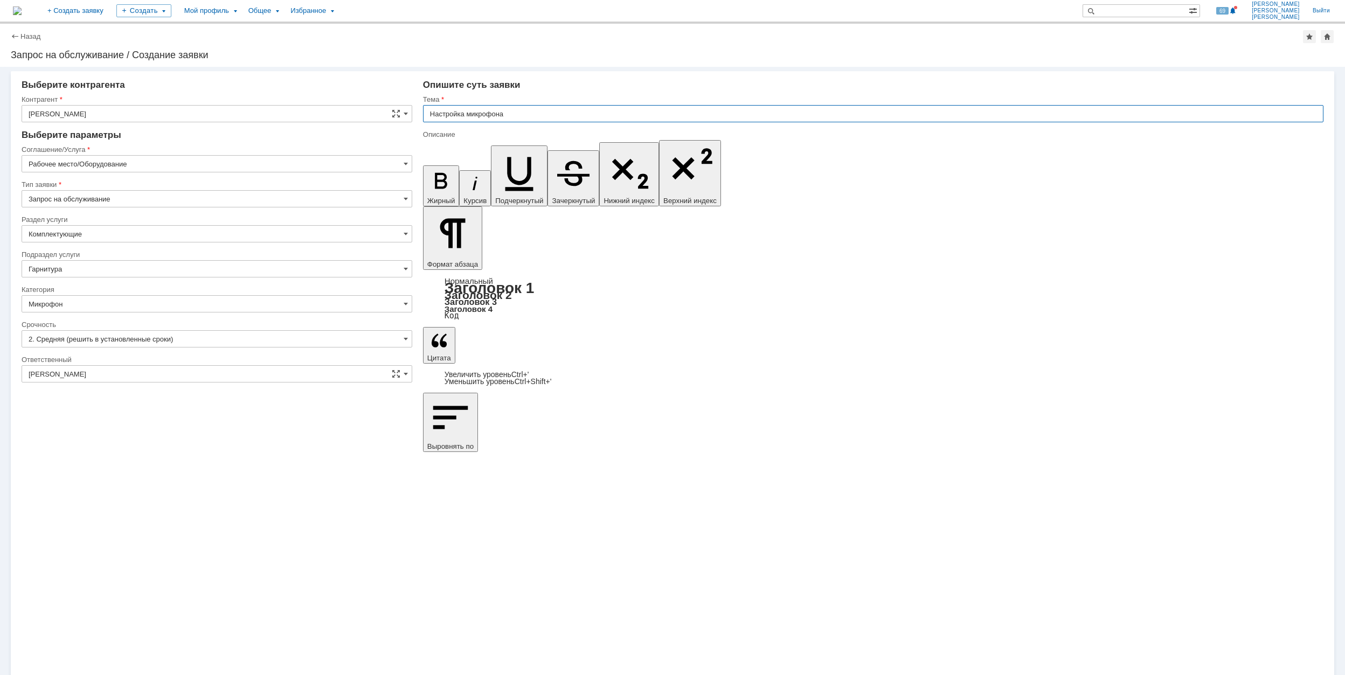
click at [535, 112] on input "Настройка микрофона" at bounding box center [873, 113] width 900 height 17
click at [544, 111] on input "Настройка микрофона" at bounding box center [873, 113] width 900 height 17
drag, startPoint x: 559, startPoint y: 111, endPoint x: 445, endPoint y: 109, distance: 114.2
click at [429, 112] on input "Настройка микрофона" at bounding box center [873, 113] width 900 height 17
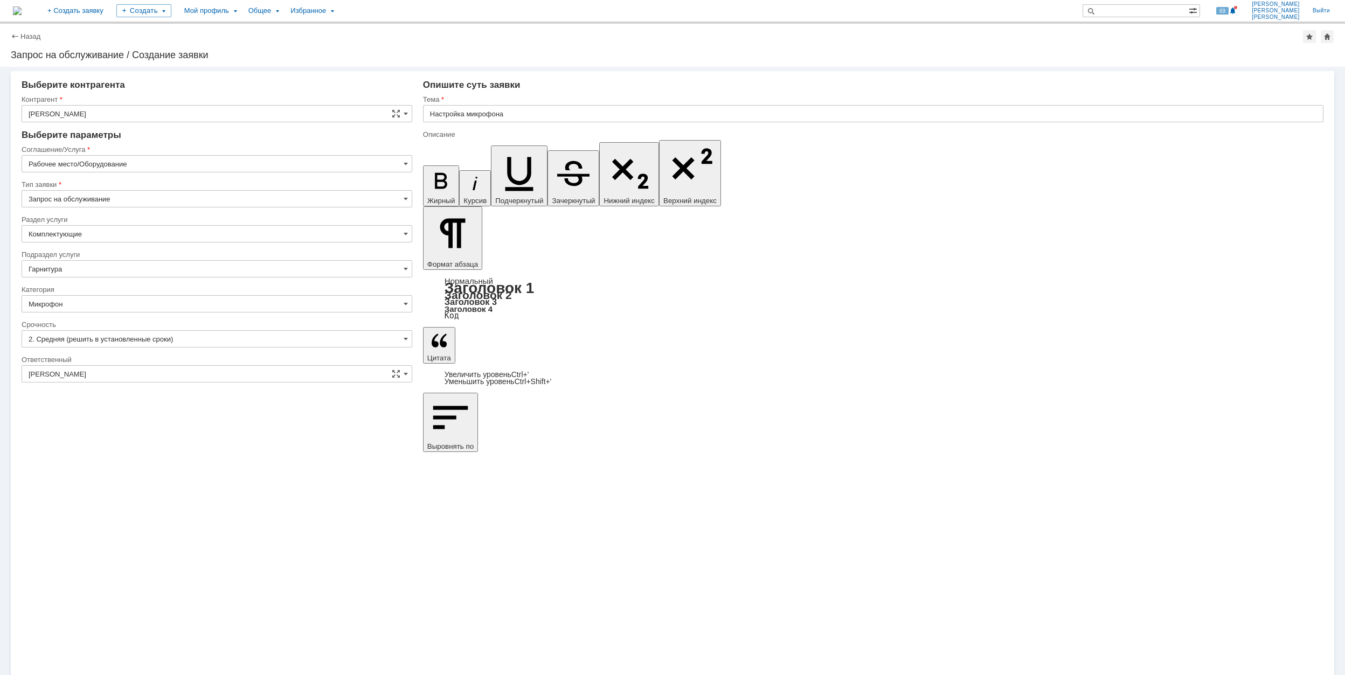
scroll to position [137, 2]
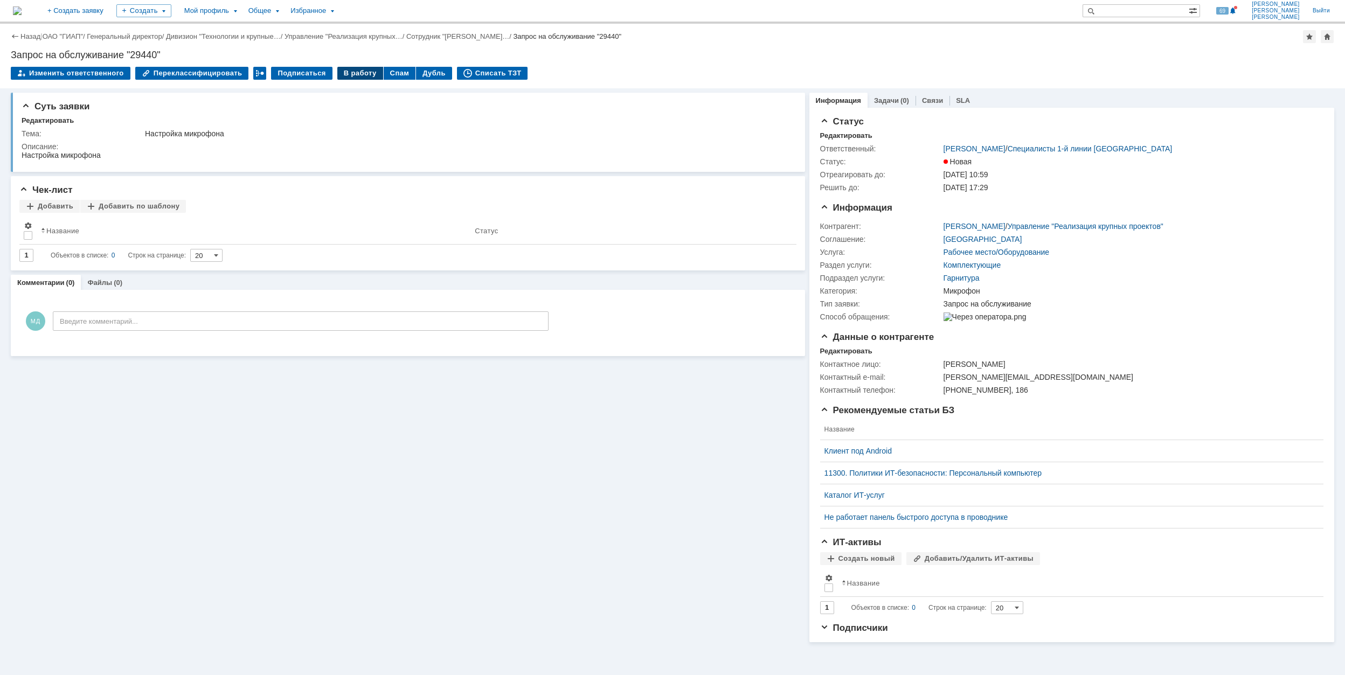
click at [348, 75] on div "В работу" at bounding box center [360, 73] width 46 height 13
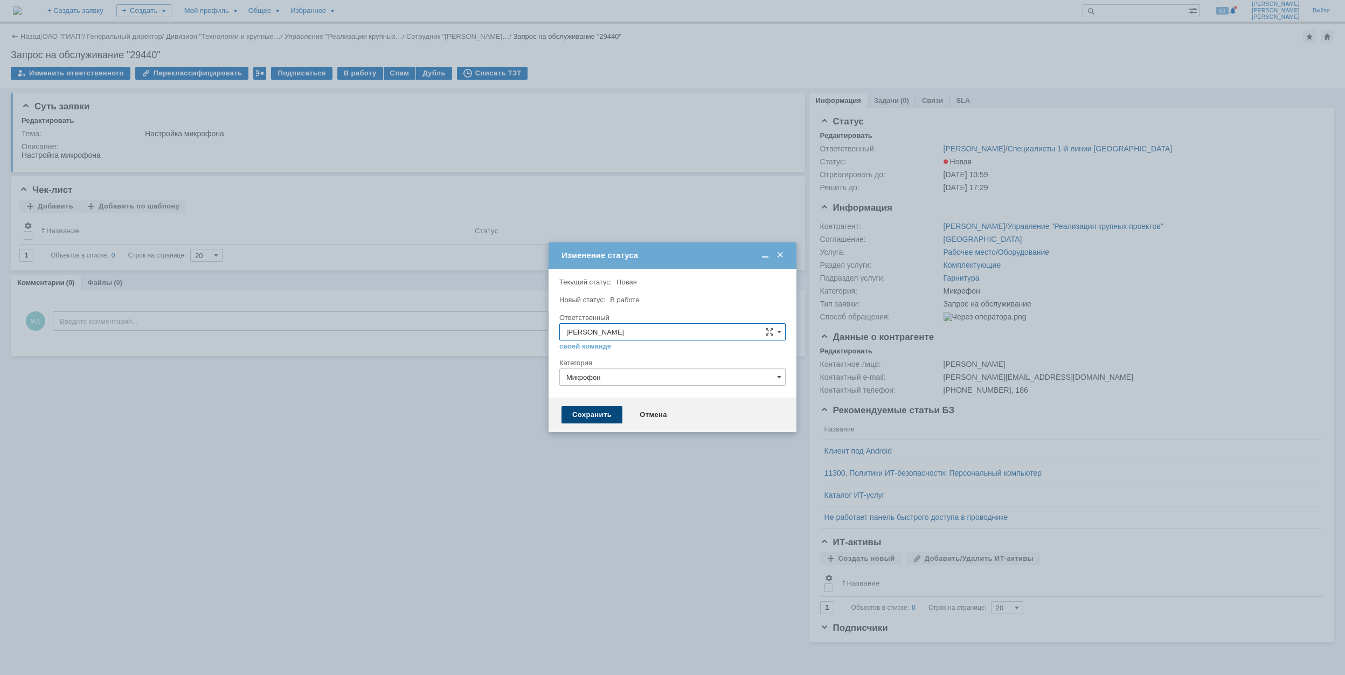
click at [587, 419] on div "Сохранить" at bounding box center [591, 414] width 61 height 17
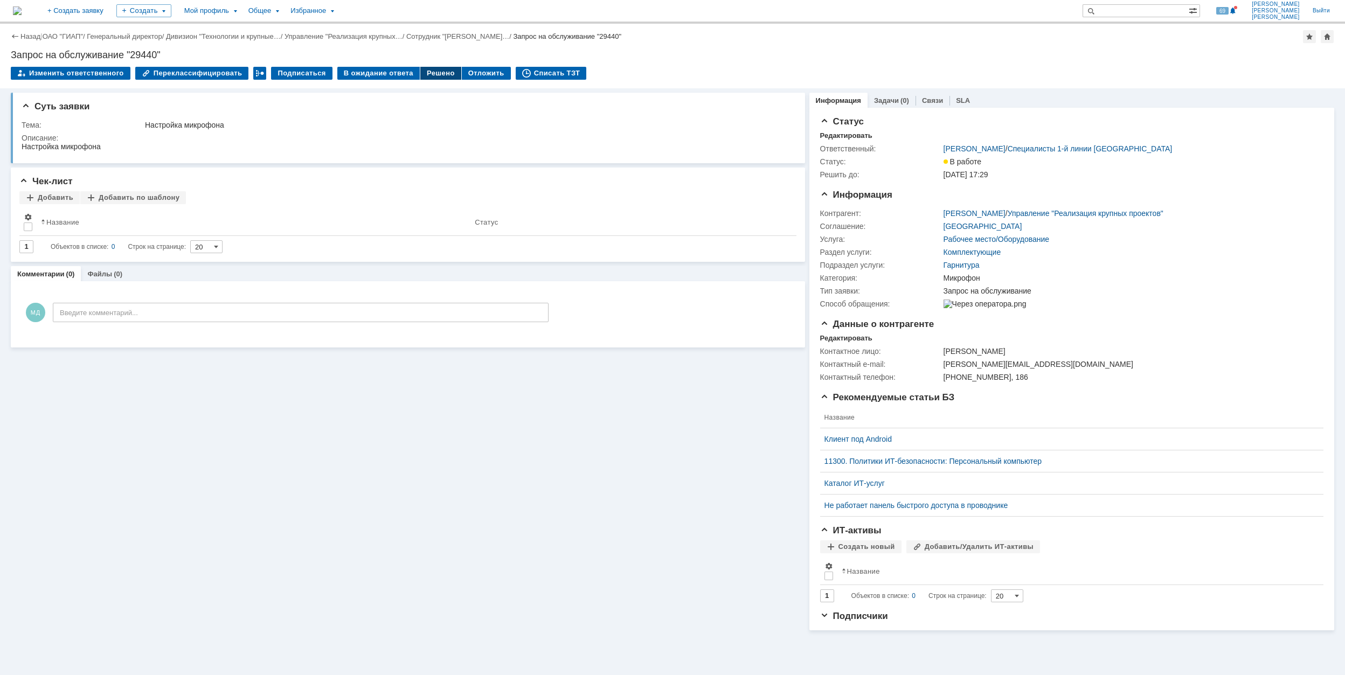
click at [427, 73] on div "Решено" at bounding box center [440, 73] width 41 height 13
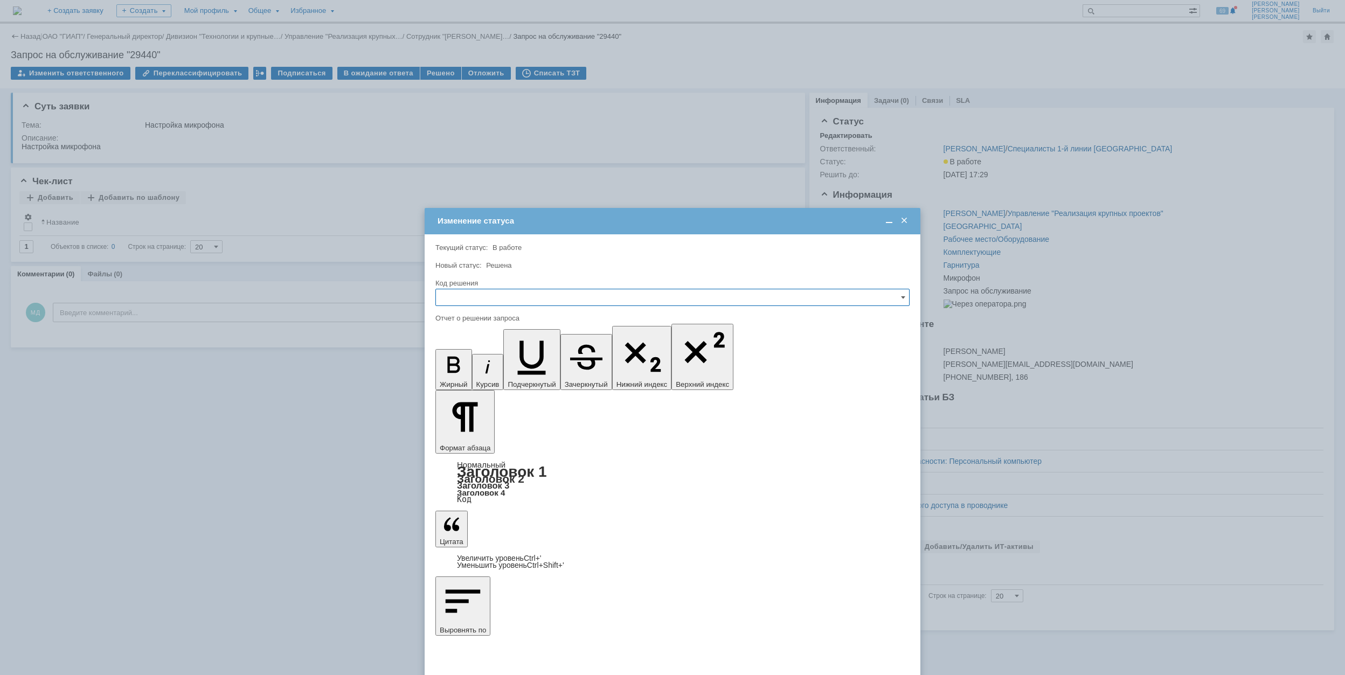
click at [511, 302] on input "text" at bounding box center [672, 297] width 474 height 17
click at [466, 371] on span "Решено" at bounding box center [672, 370] width 460 height 9
type input "Решено"
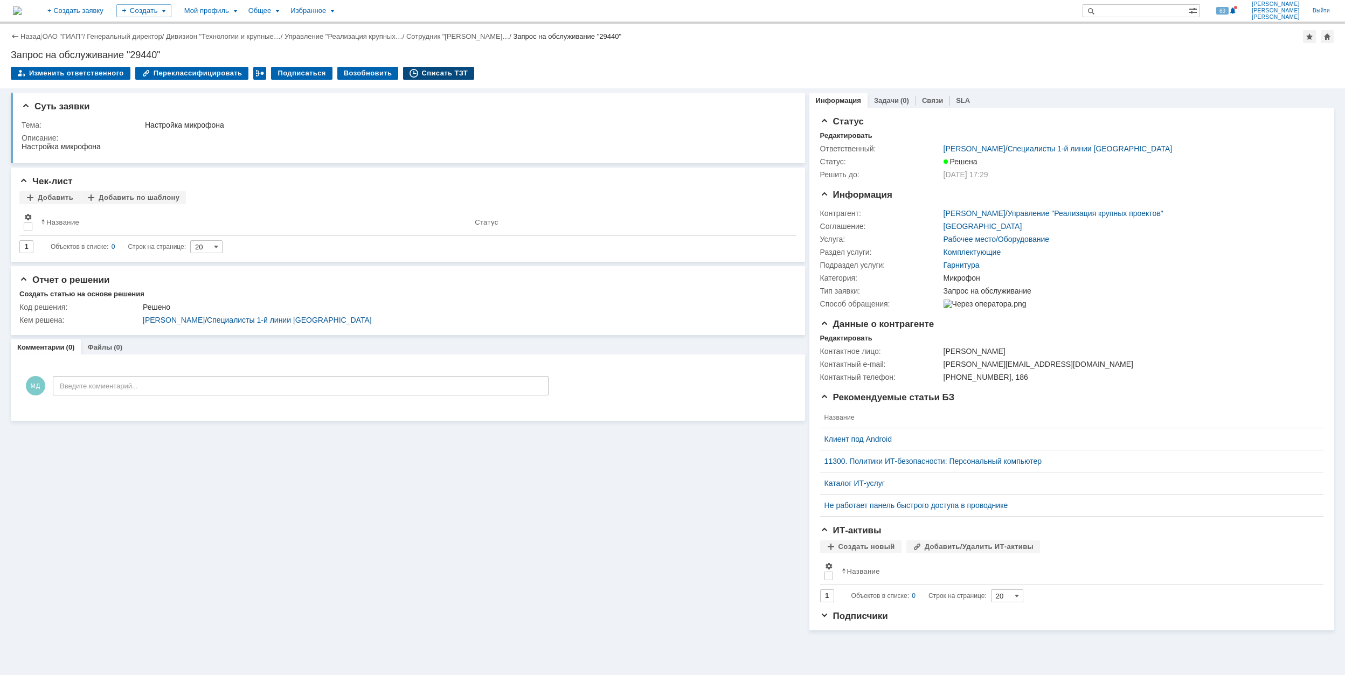
click at [438, 72] on div "Списать ТЗТ" at bounding box center [438, 73] width 71 height 13
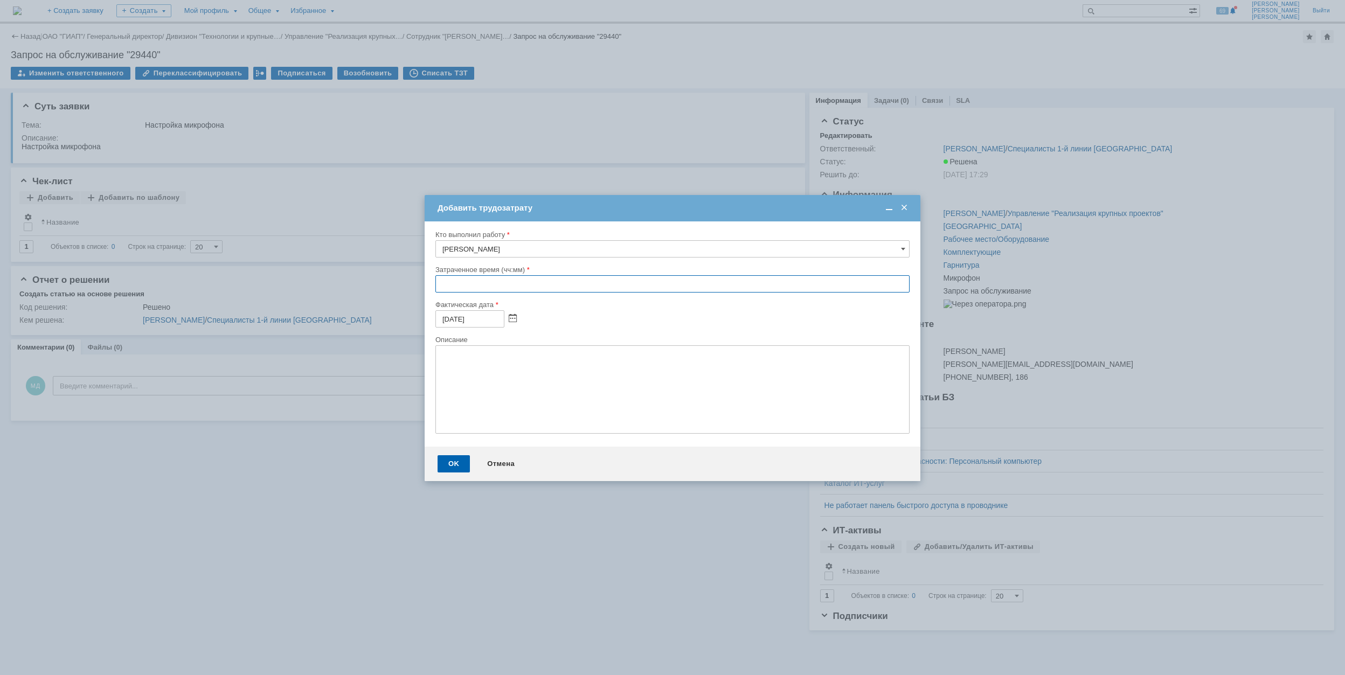
click at [436, 287] on input "text" at bounding box center [672, 283] width 474 height 17
type input "00:30"
click at [443, 462] on div "OK" at bounding box center [453, 463] width 32 height 17
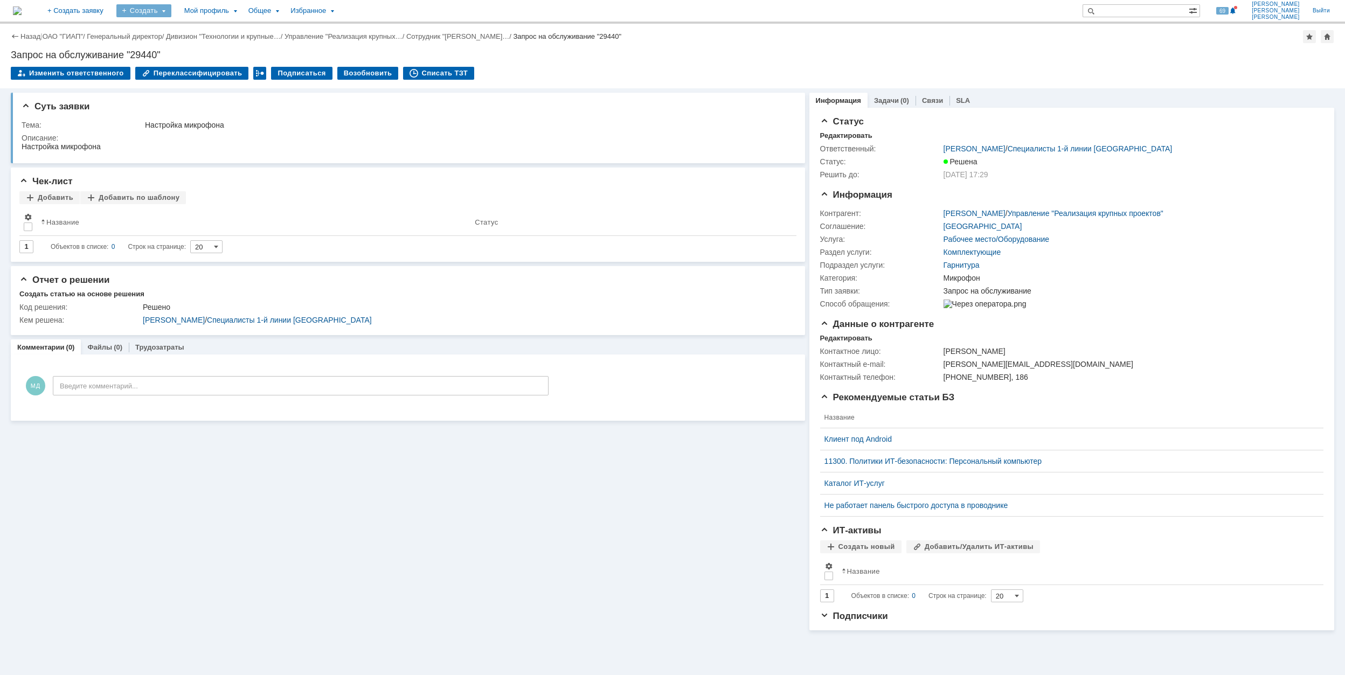
click at [171, 5] on div "Создать" at bounding box center [143, 10] width 55 height 13
click at [191, 65] on link "Заявка" at bounding box center [160, 66] width 82 height 13
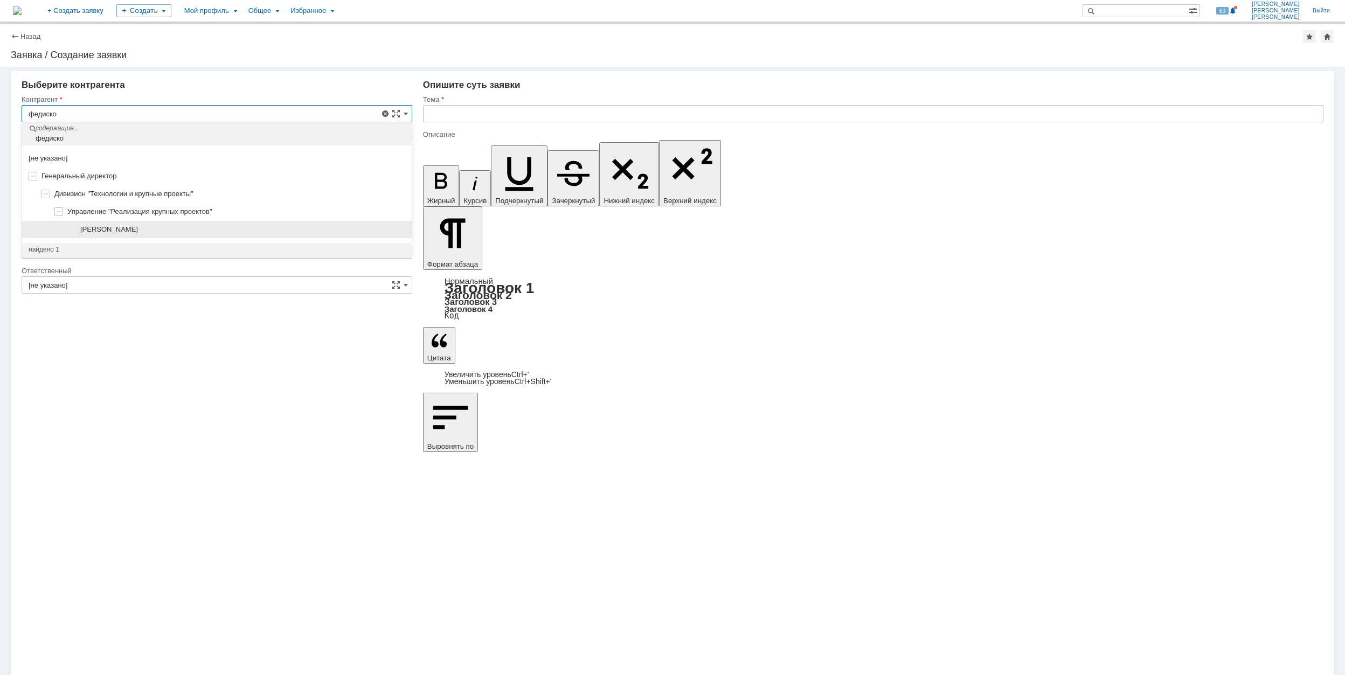
click at [158, 225] on div "[PERSON_NAME]" at bounding box center [216, 230] width 389 height 18
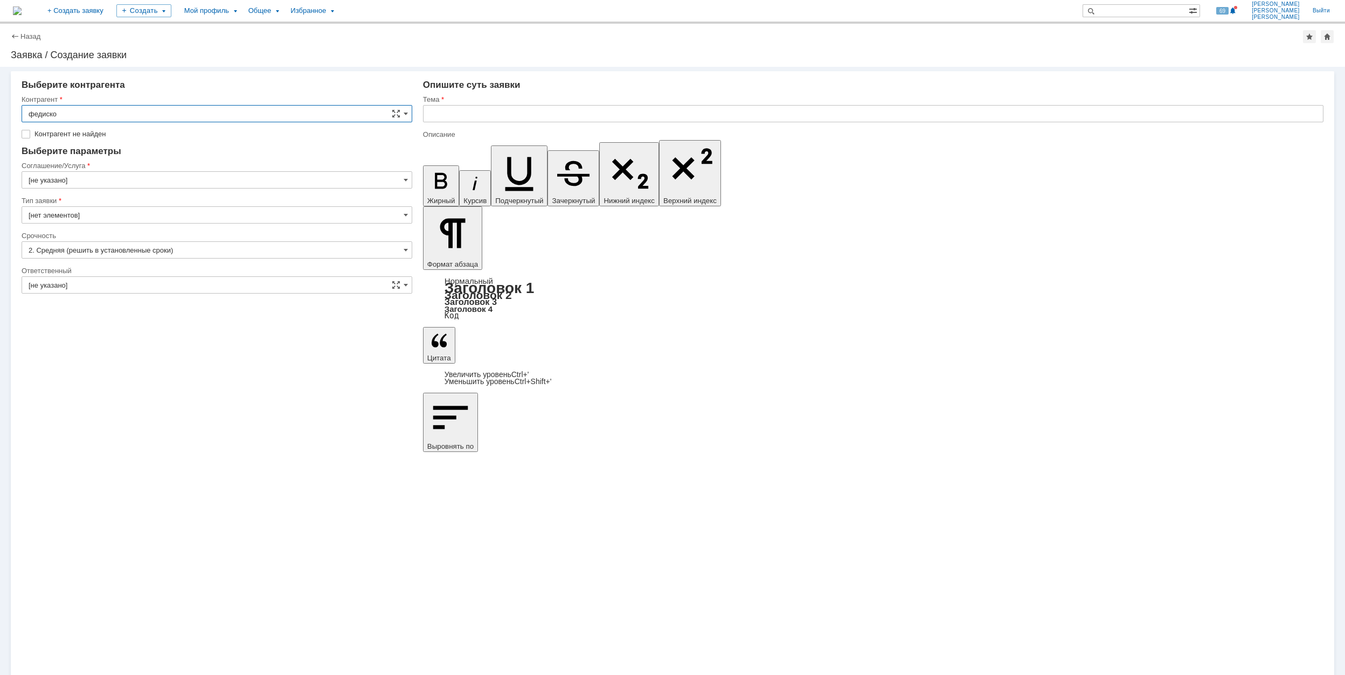
type input "[PERSON_NAME]"
type input "[GEOGRAPHIC_DATA]"
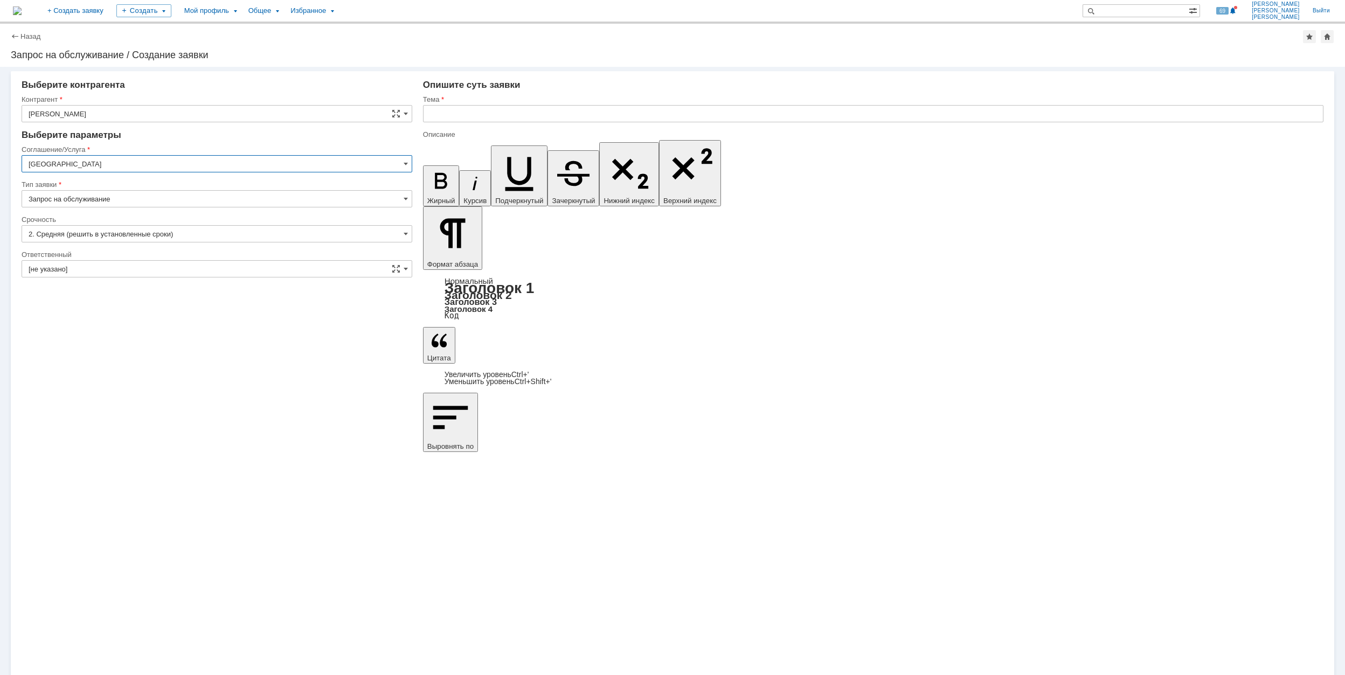
click at [148, 161] on input "[GEOGRAPHIC_DATA]" at bounding box center [217, 163] width 391 height 17
click at [157, 274] on span "Рабочее место/Оборудование" at bounding box center [217, 270] width 377 height 9
type input "Рабочее место/Оборудование"
click at [123, 233] on input "[не указано]" at bounding box center [217, 233] width 391 height 17
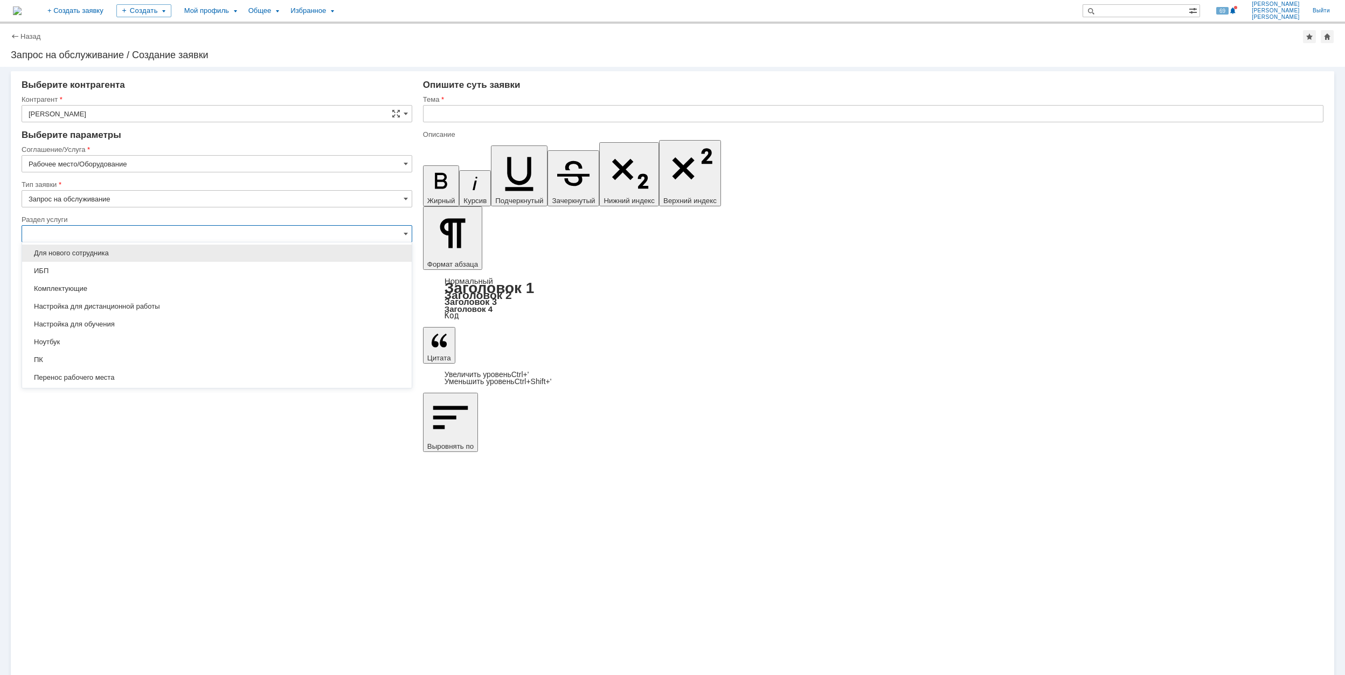
scroll to position [105, 0]
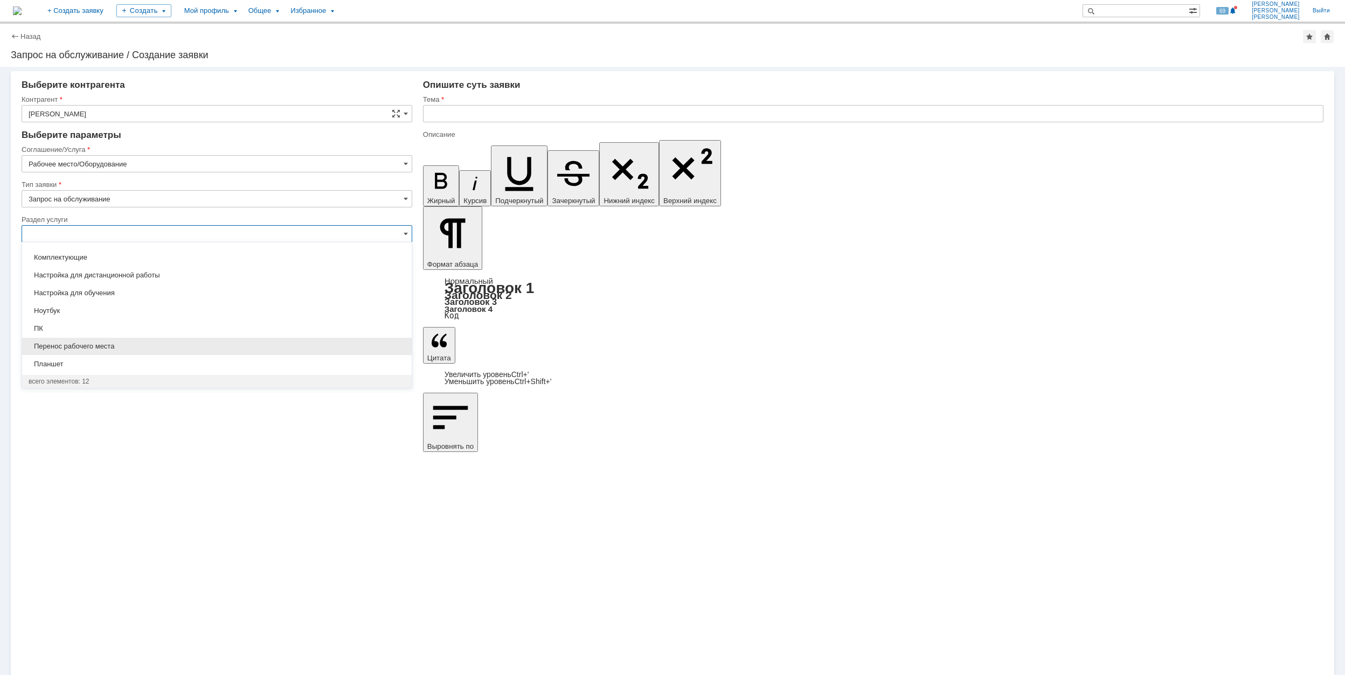
click at [149, 346] on span "Перенос рабочего места" at bounding box center [217, 346] width 377 height 9
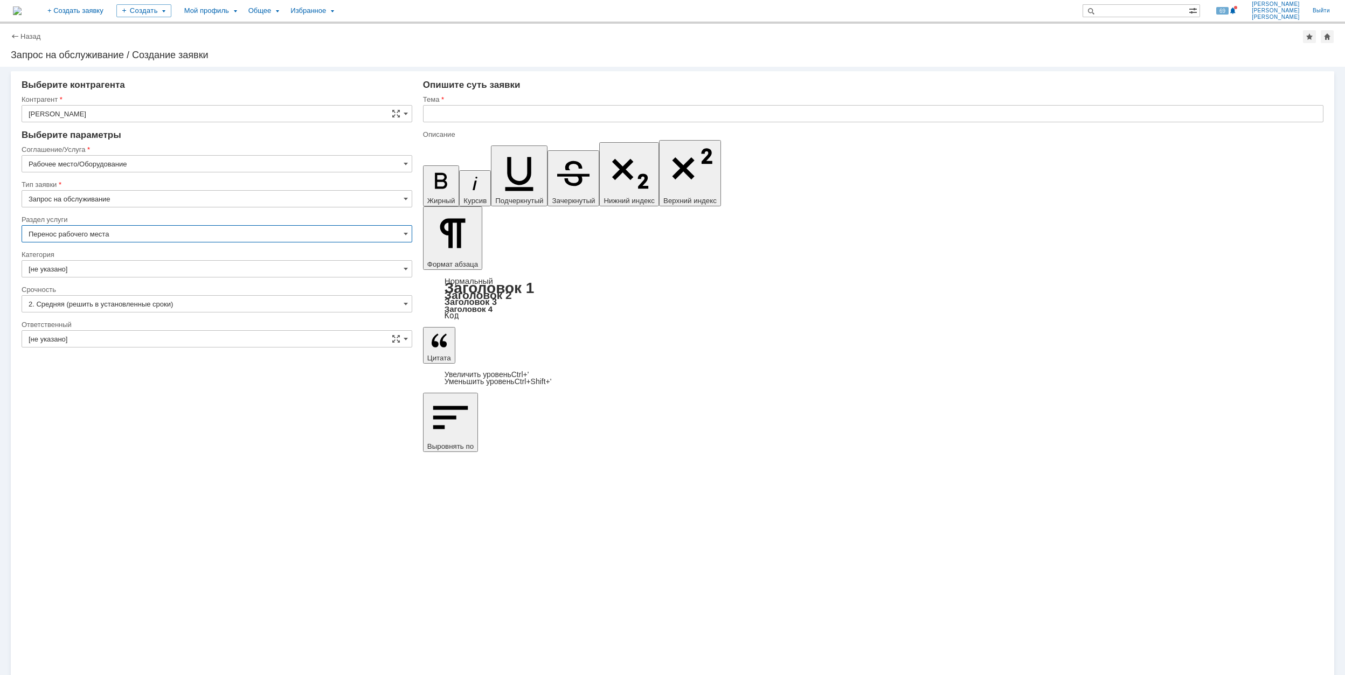
type input "Перенос рабочего места"
click at [125, 267] on input "[не указано]" at bounding box center [217, 268] width 391 height 17
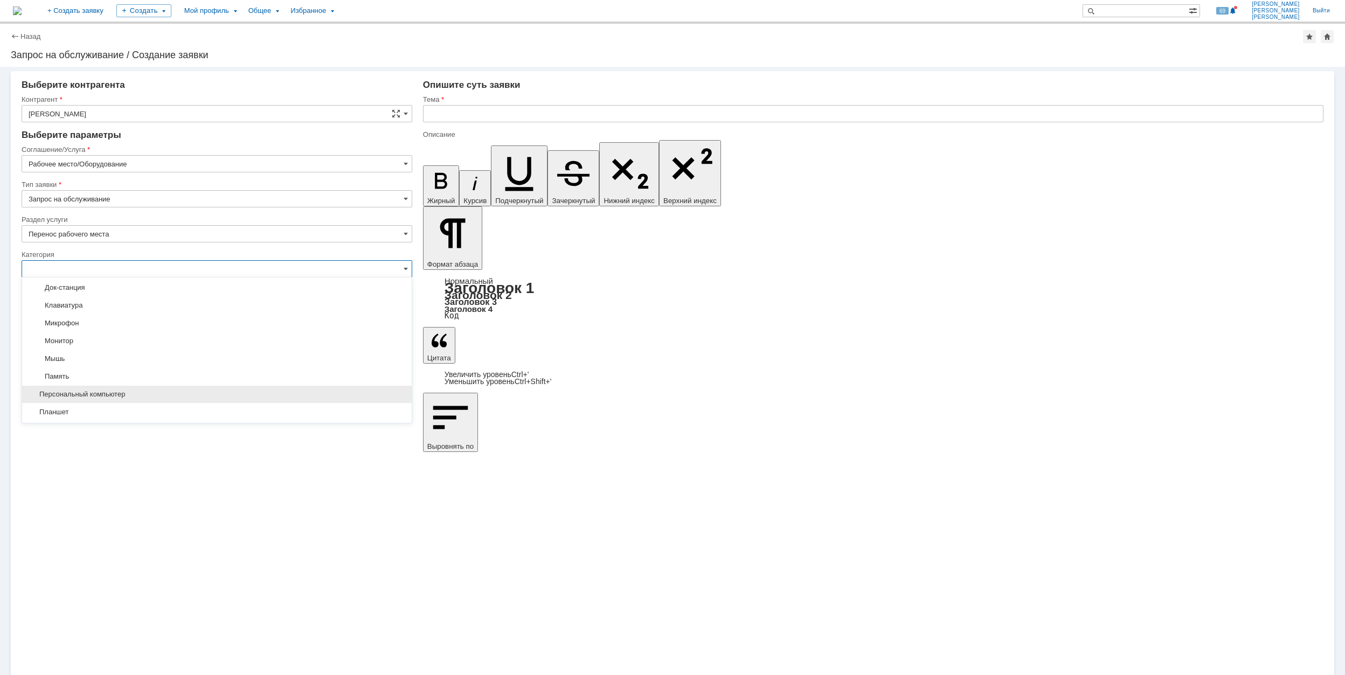
click at [172, 396] on span "Персональный компьютер" at bounding box center [217, 394] width 377 height 9
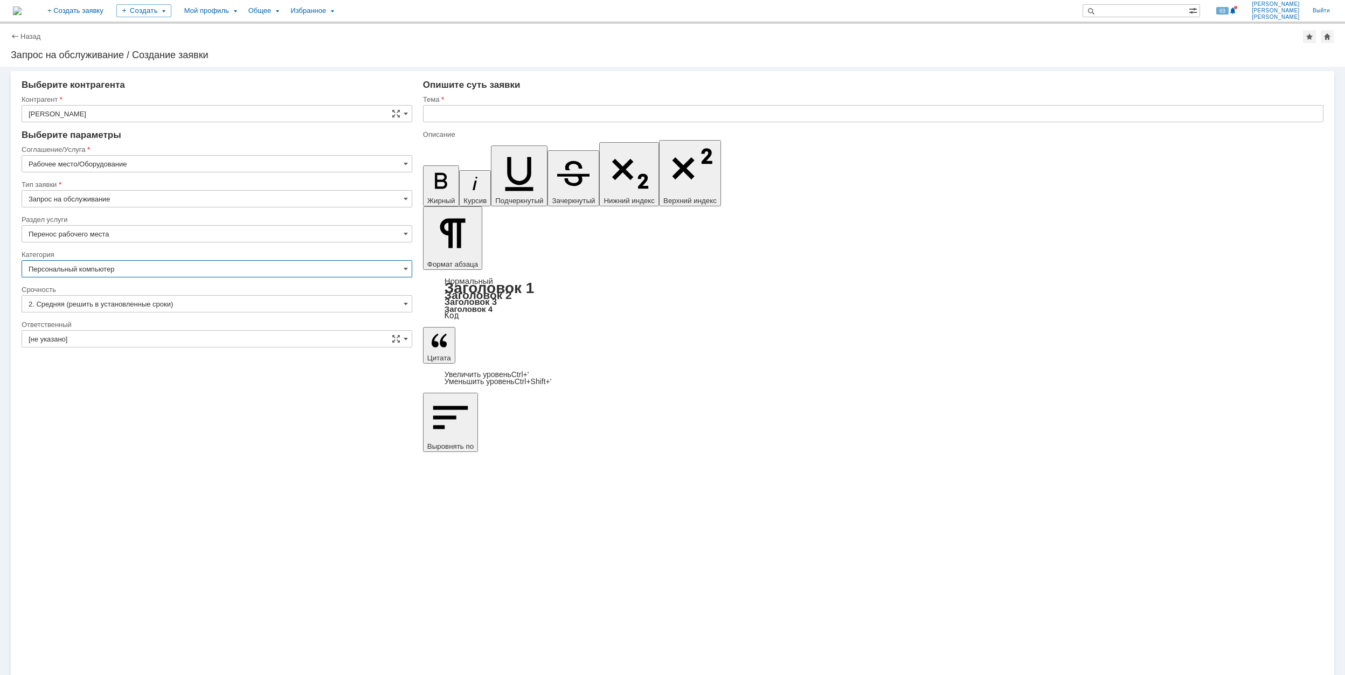
type input "Персональный компьютер"
click at [147, 332] on input "[не указано]" at bounding box center [217, 338] width 391 height 17
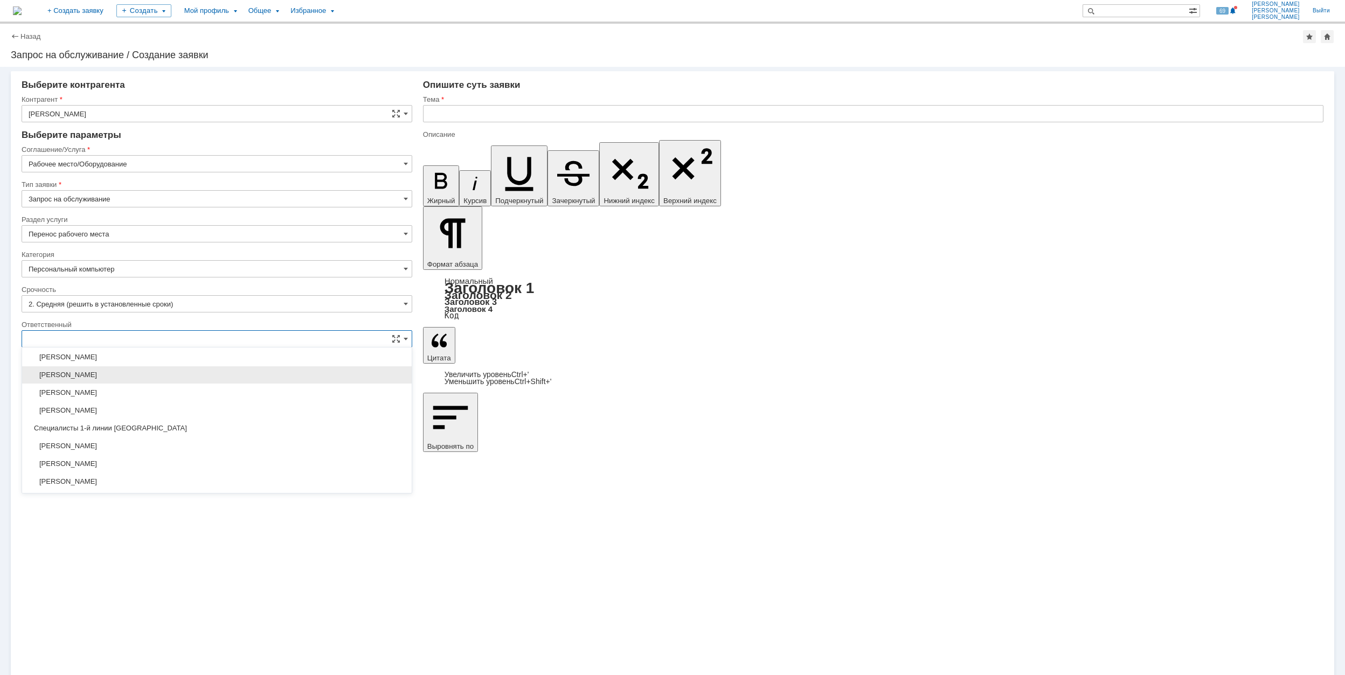
click at [166, 376] on span "[PERSON_NAME]" at bounding box center [217, 375] width 377 height 9
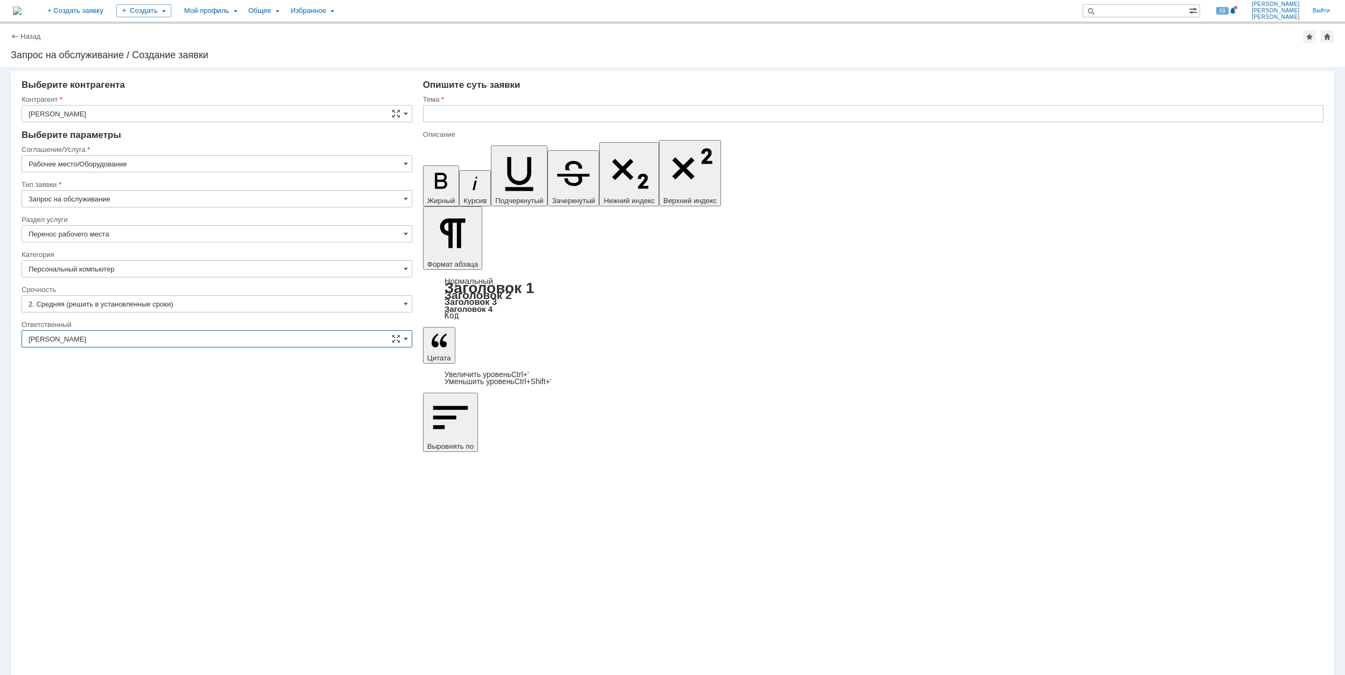
type input "[PERSON_NAME]"
click at [504, 115] on input "text" at bounding box center [873, 113] width 900 height 17
drag, startPoint x: 528, startPoint y: 110, endPoint x: 428, endPoint y: 117, distance: 101.0
click at [428, 117] on input "Перенос рабочего места" at bounding box center [873, 113] width 900 height 17
type input "Перенос рабочего места"
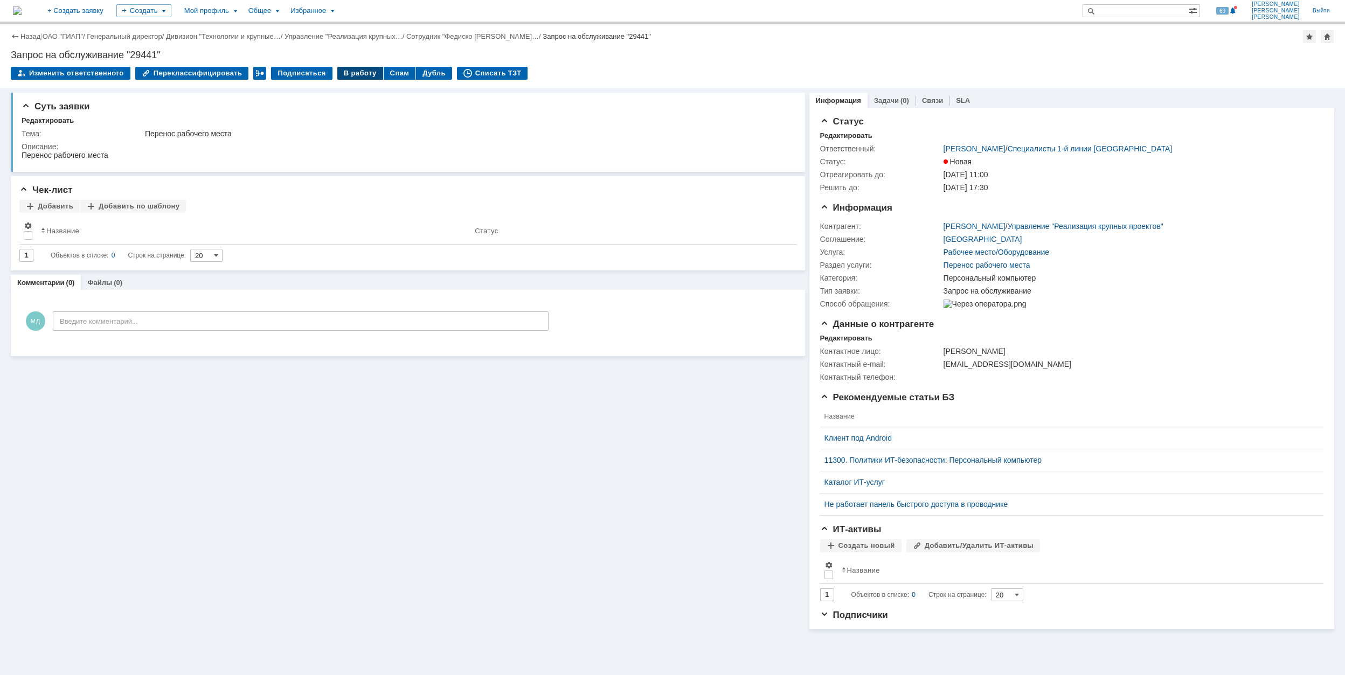
click at [351, 76] on div "В работу" at bounding box center [360, 73] width 46 height 13
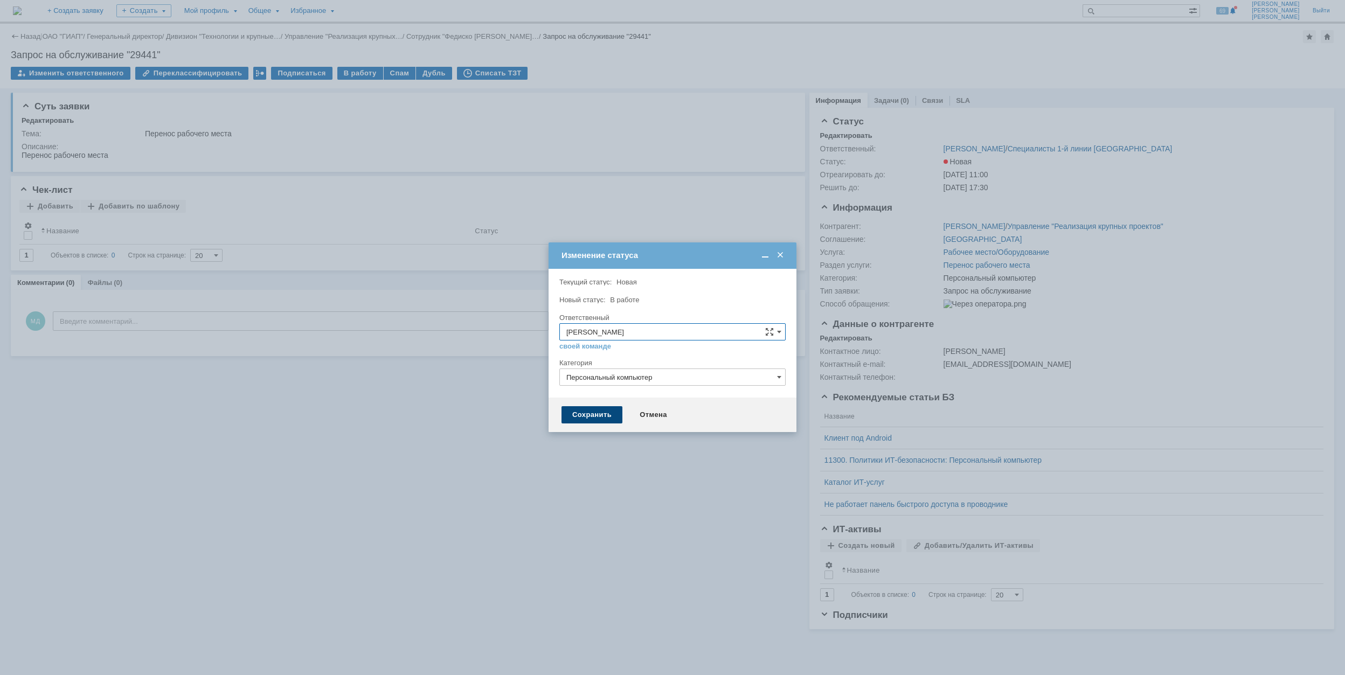
click at [602, 418] on div "Сохранить" at bounding box center [591, 414] width 61 height 17
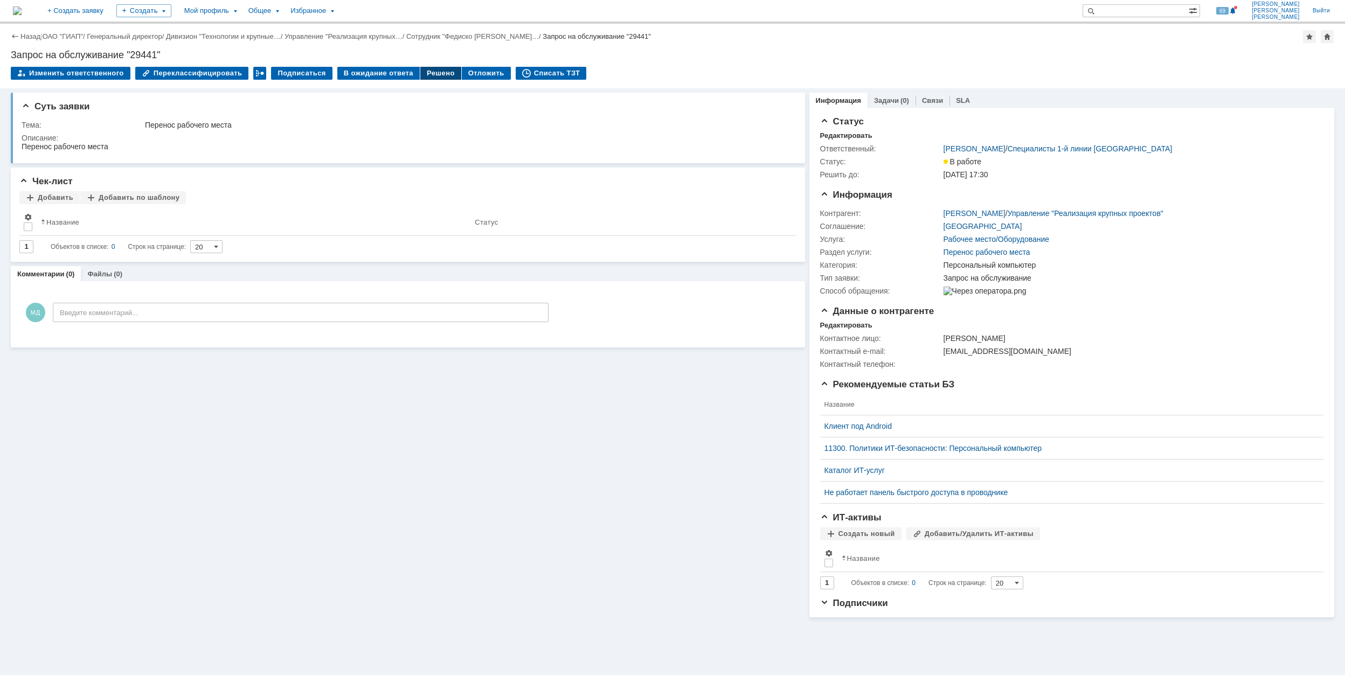
click at [431, 76] on div "Решено" at bounding box center [440, 73] width 41 height 13
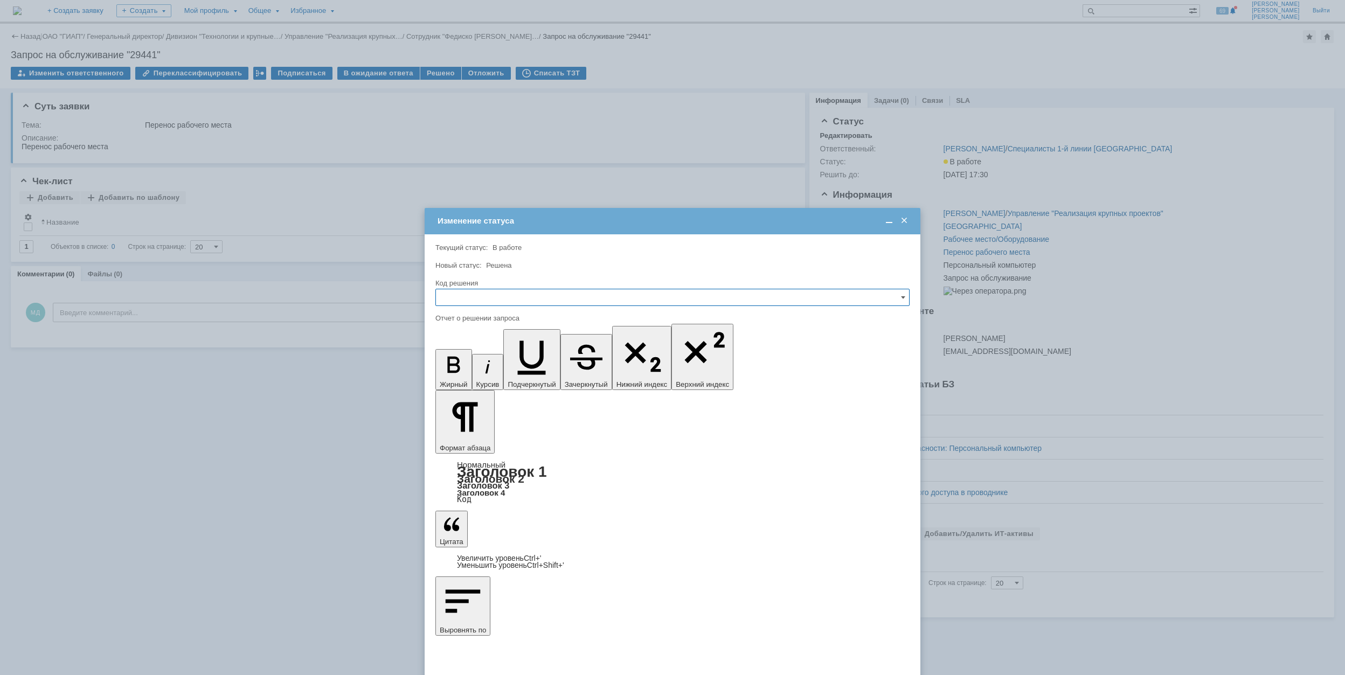
click at [537, 298] on input "text" at bounding box center [672, 297] width 474 height 17
click at [503, 377] on div "Решено" at bounding box center [672, 370] width 473 height 17
type input "Решено"
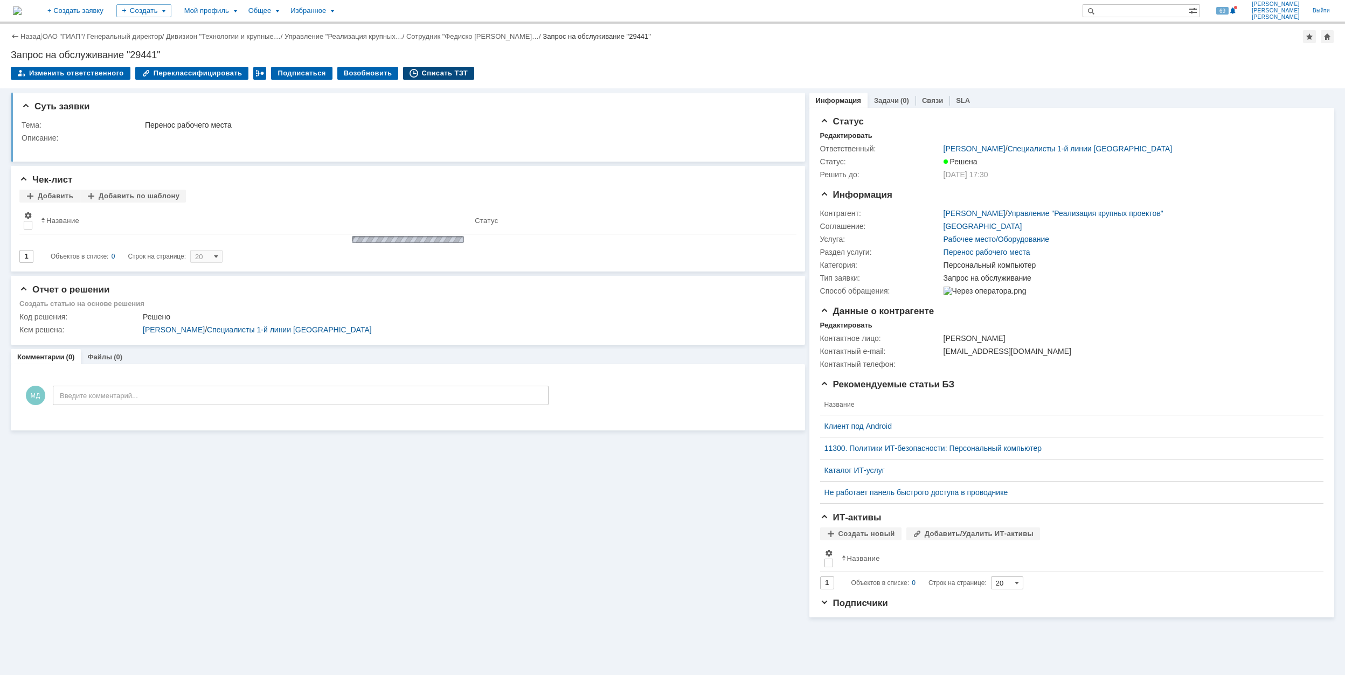
click at [449, 67] on div "Списать ТЗТ" at bounding box center [438, 73] width 71 height 13
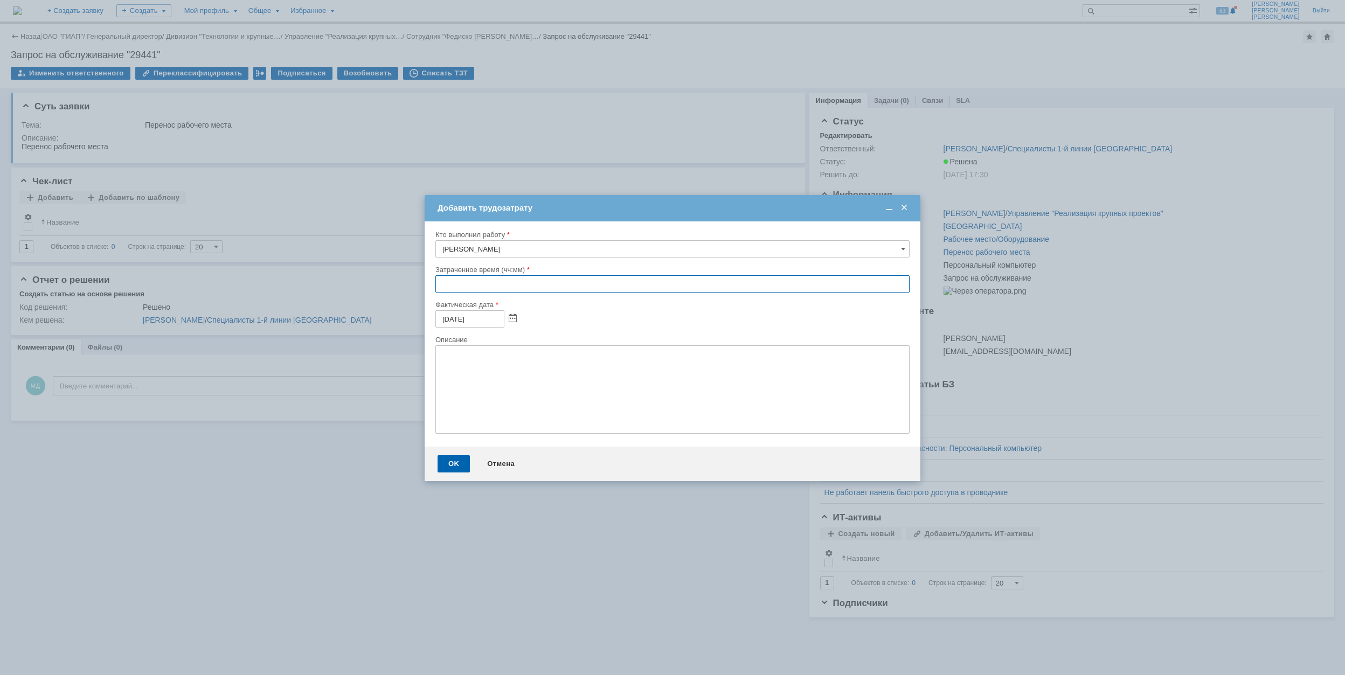
drag, startPoint x: 438, startPoint y: 291, endPoint x: 462, endPoint y: 274, distance: 29.3
click at [441, 289] on input "text" at bounding box center [672, 283] width 474 height 17
type input "00:40"
click at [460, 455] on div "OK" at bounding box center [453, 463] width 32 height 17
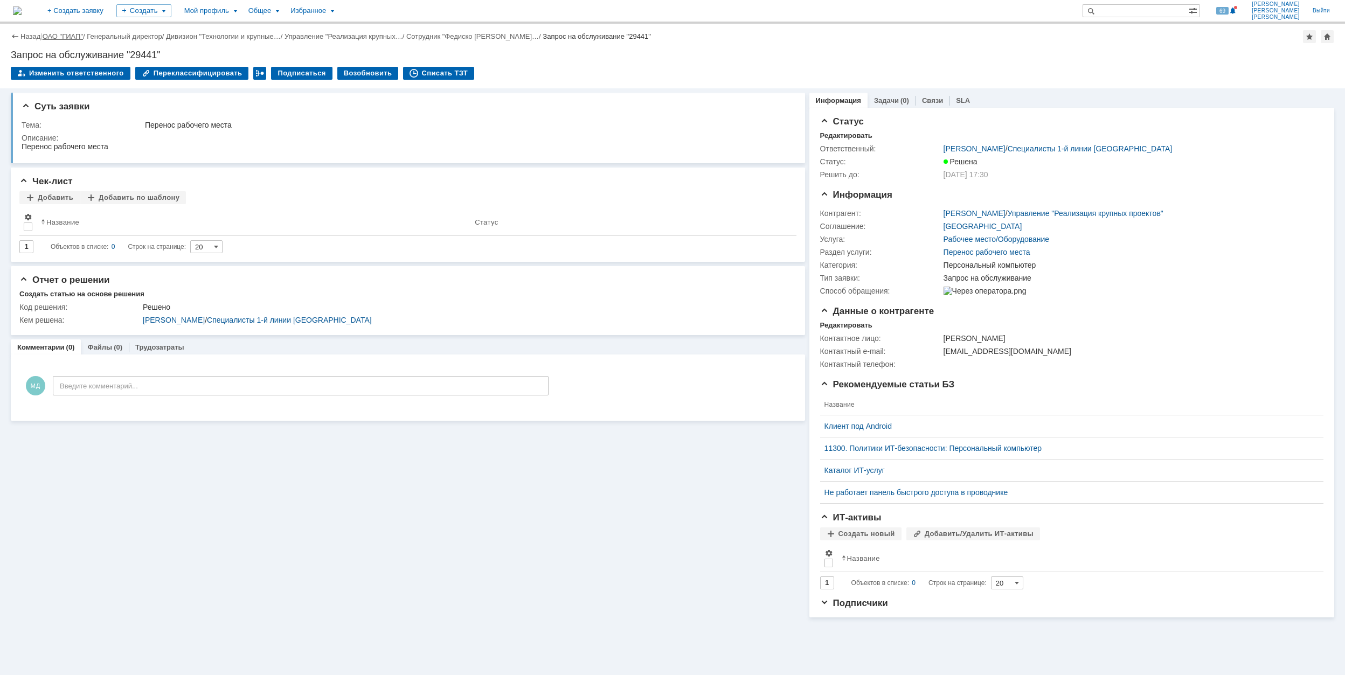
click at [55, 35] on link "ОАО "ГИАП"" at bounding box center [63, 36] width 40 height 8
